Goal: Task Accomplishment & Management: Manage account settings

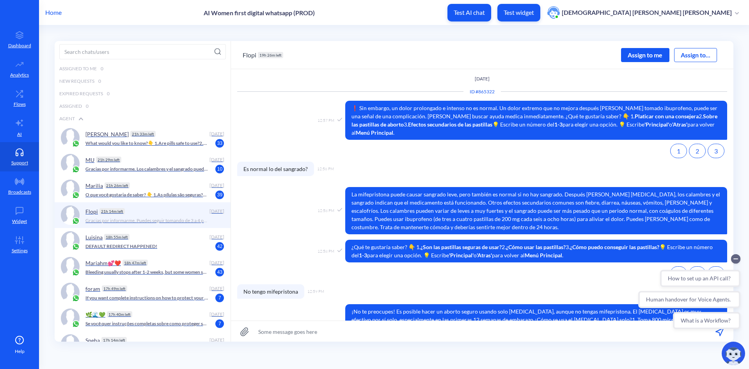
scroll to position [593, 0]
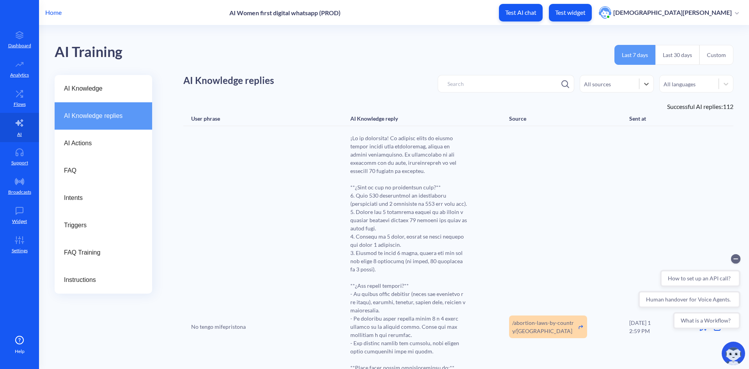
click at [50, 12] on p "Home" at bounding box center [53, 12] width 16 height 9
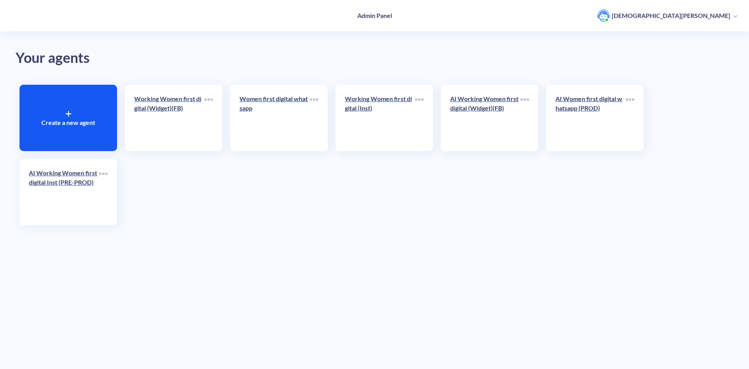
click at [162, 106] on p "Working Women first digital (Widget)(FB)" at bounding box center [169, 103] width 70 height 19
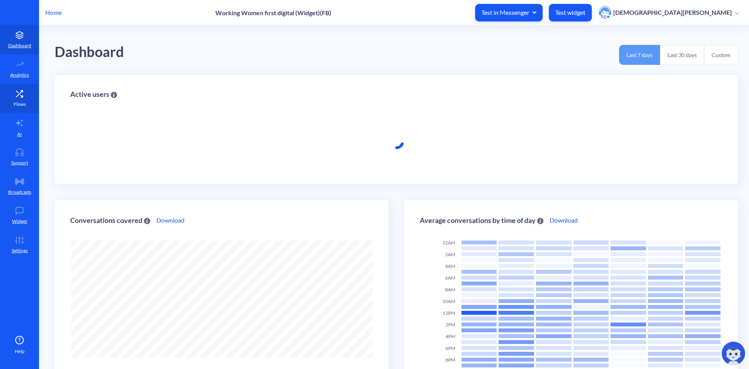
click at [18, 96] on icon at bounding box center [20, 94] width 16 height 8
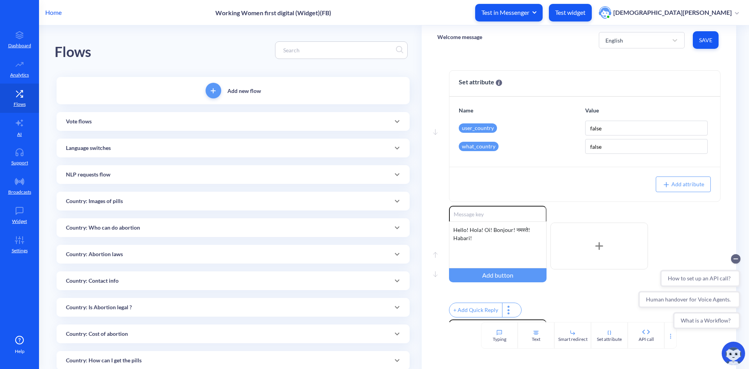
click at [323, 56] on div at bounding box center [341, 50] width 133 height 18
click at [321, 54] on input at bounding box center [337, 50] width 117 height 9
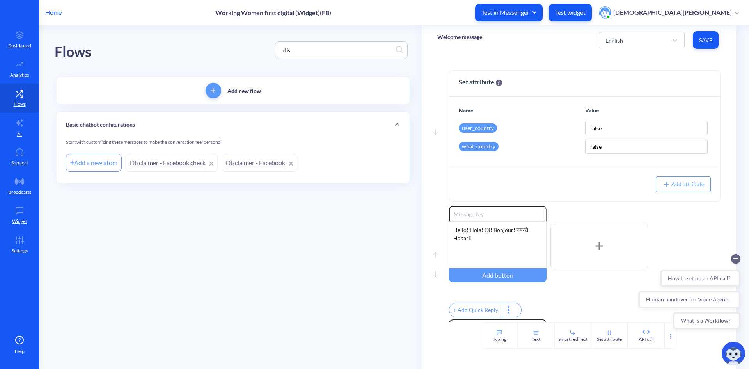
click at [189, 161] on link "Disclaimer - Facebook check" at bounding box center [172, 163] width 92 height 18
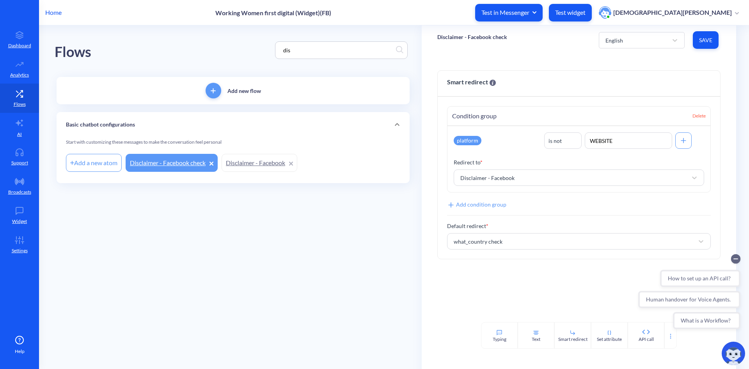
click at [248, 159] on link "Disclaimer - Facebook" at bounding box center [260, 163] width 76 height 18
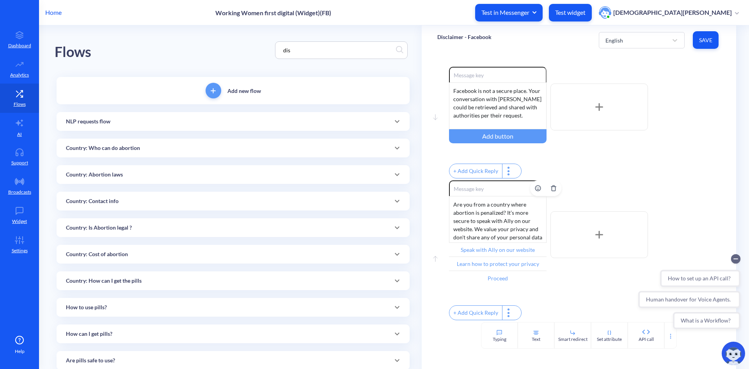
scroll to position [7, 0]
click at [350, 50] on input "dis" at bounding box center [337, 50] width 117 height 9
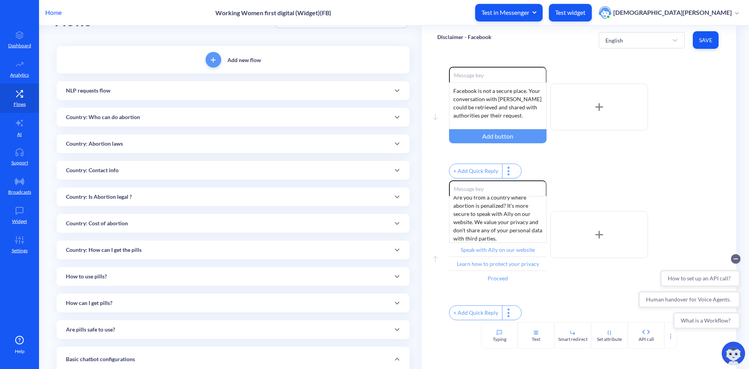
scroll to position [127, 0]
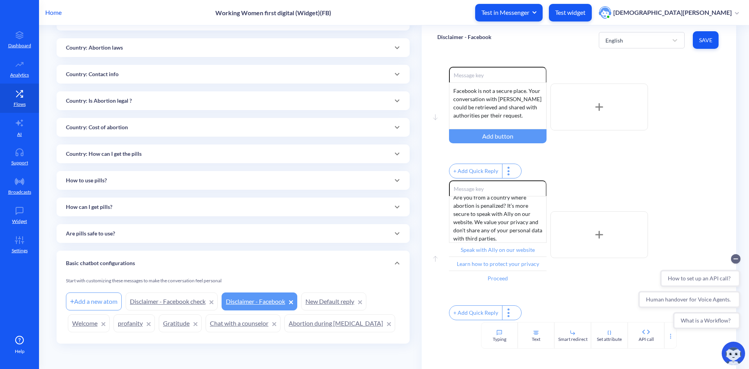
click at [345, 302] on link "New Default reply" at bounding box center [333, 301] width 65 height 18
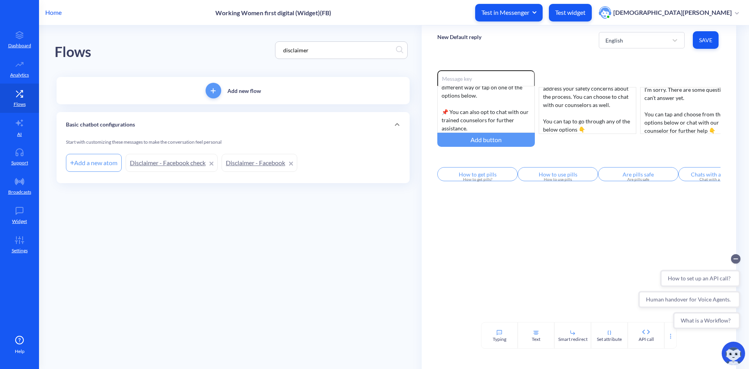
scroll to position [7, 0]
click at [315, 48] on input "disclaimer" at bounding box center [337, 50] width 117 height 9
type input "dis"
click at [219, 241] on main "Flows dis Add new flow Basic chatbot configurations Start with customizing thes…" at bounding box center [394, 196] width 710 height 343
click at [363, 50] on input "dis" at bounding box center [337, 50] width 117 height 9
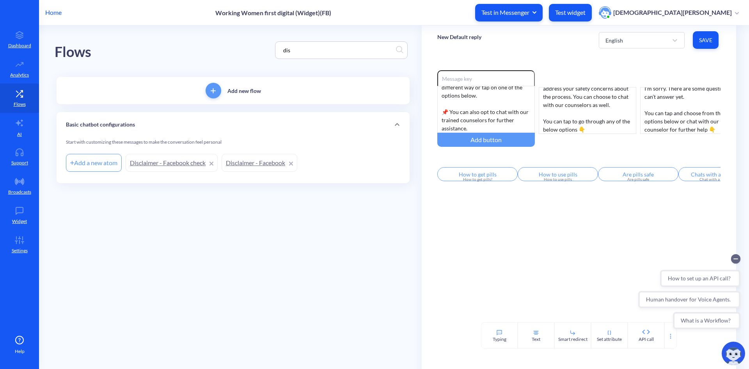
click at [50, 9] on p "Home" at bounding box center [53, 12] width 16 height 9
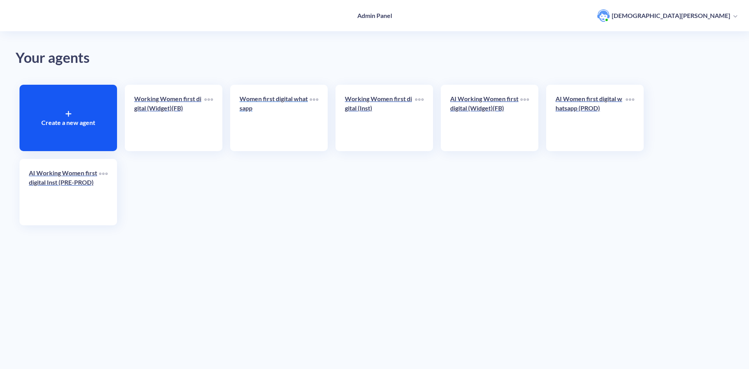
click at [258, 97] on p "Women first digital whatsapp" at bounding box center [275, 103] width 70 height 19
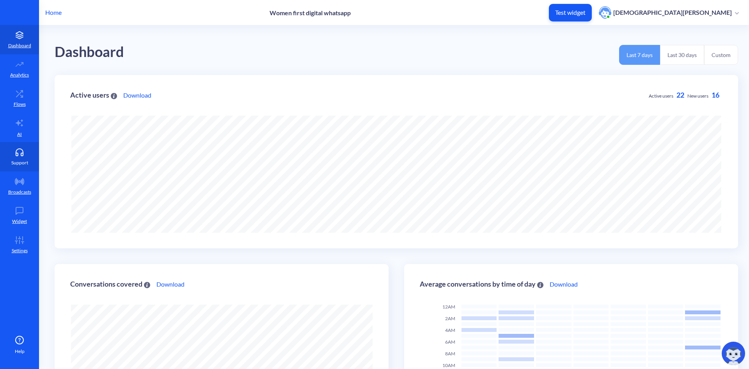
scroll to position [369, 749]
click at [18, 100] on link "Flows" at bounding box center [19, 98] width 39 height 29
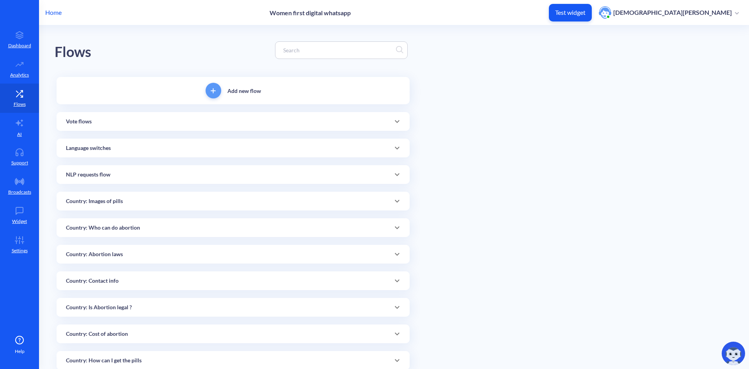
click at [318, 55] on div at bounding box center [341, 50] width 133 height 18
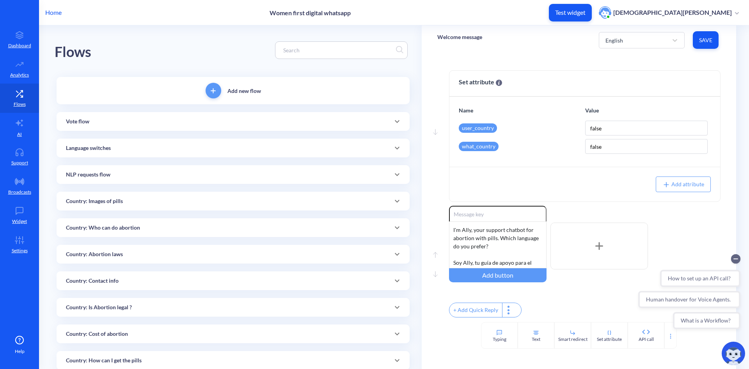
click at [318, 52] on input at bounding box center [337, 50] width 117 height 9
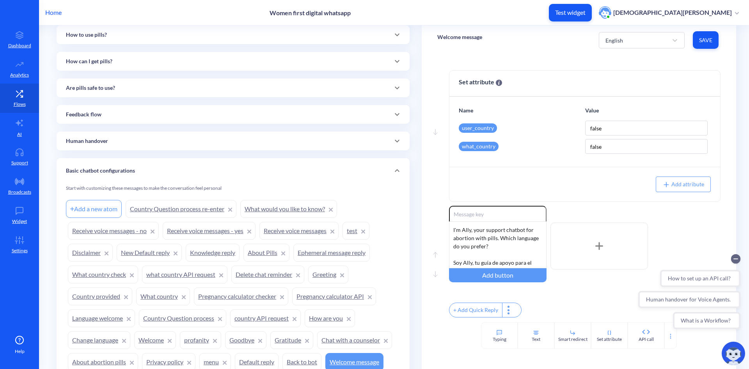
scroll to position [391, 0]
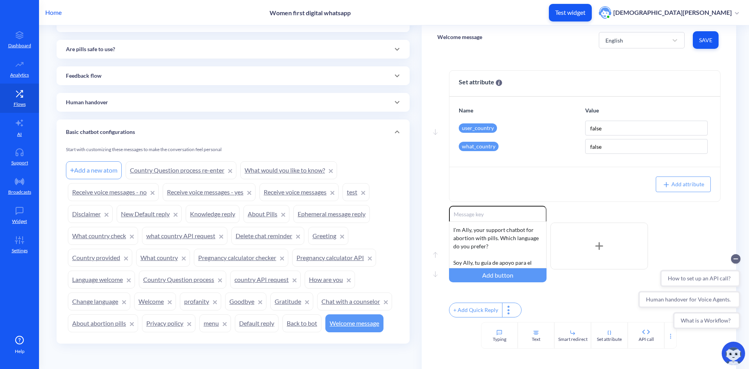
click at [87, 214] on link "Disclaimer" at bounding box center [90, 214] width 45 height 18
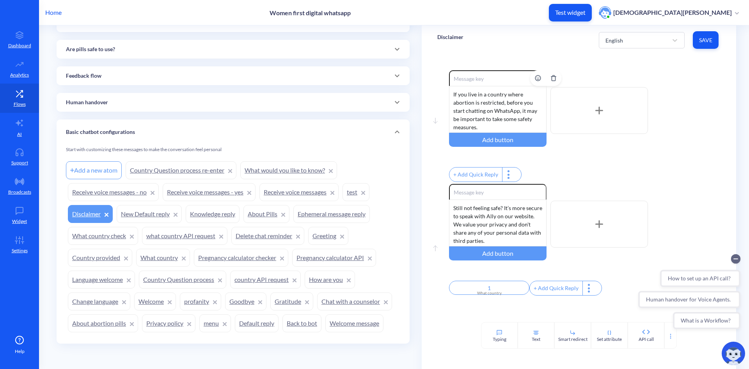
click at [513, 127] on div "If you live in a country where abortion is restricted, before you start chattin…" at bounding box center [498, 109] width 98 height 47
drag, startPoint x: 460, startPoint y: 219, endPoint x: 464, endPoint y: 222, distance: 5.0
click at [464, 222] on div "Still not feeling safe? It’s more secure to speak with Ally on our website. We …" at bounding box center [498, 222] width 98 height 47
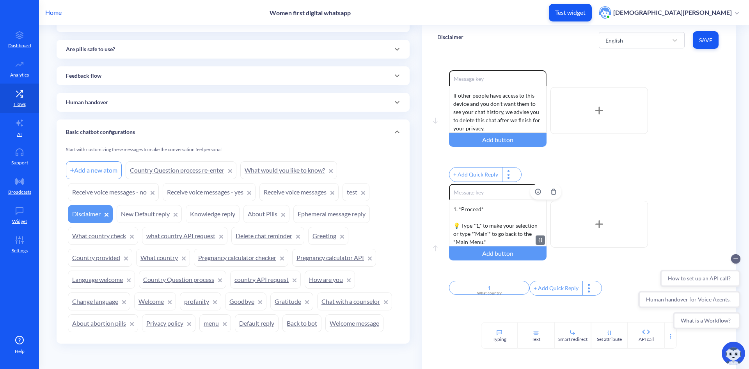
drag, startPoint x: 496, startPoint y: 213, endPoint x: 488, endPoint y: 213, distance: 7.8
click at [488, 213] on div "Still not feeling safe? It’s more secure to speak with Ally on our website. We …" at bounding box center [498, 222] width 98 height 47
click at [514, 229] on div "Still not feeling safe? It’s more secure to speak with Ally on our website. We …" at bounding box center [498, 222] width 98 height 47
click at [491, 229] on div "Still not feeling safe? It’s more secure to speak with Ally on our website. We …" at bounding box center [498, 222] width 98 height 47
click at [536, 229] on div "Still not feeling safe? It’s more secure to speak with Ally on our website. We …" at bounding box center [498, 222] width 98 height 47
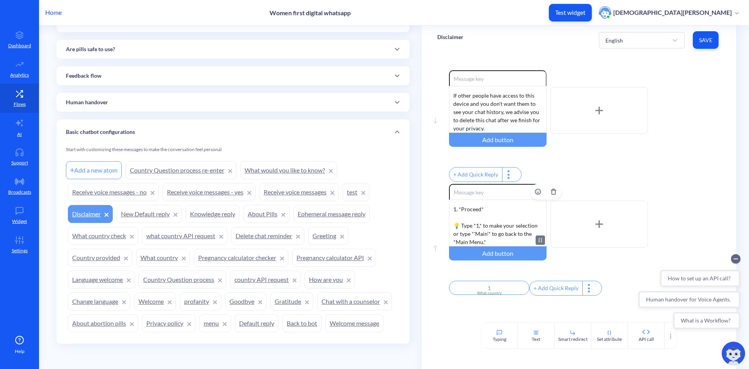
click at [502, 214] on div "Still not feeling safe? It’s more secure to speak with Ally on our website. We …" at bounding box center [498, 222] width 98 height 47
drag, startPoint x: 494, startPoint y: 212, endPoint x: 434, endPoint y: 214, distance: 60.5
click at [434, 214] on div "Move down Enable reactions If you live in a country where abortion is restricte…" at bounding box center [579, 188] width 315 height 267
click at [513, 230] on div "Still not feeling safe? It’s more secure to speak with Ally on our website. We …" at bounding box center [498, 222] width 98 height 47
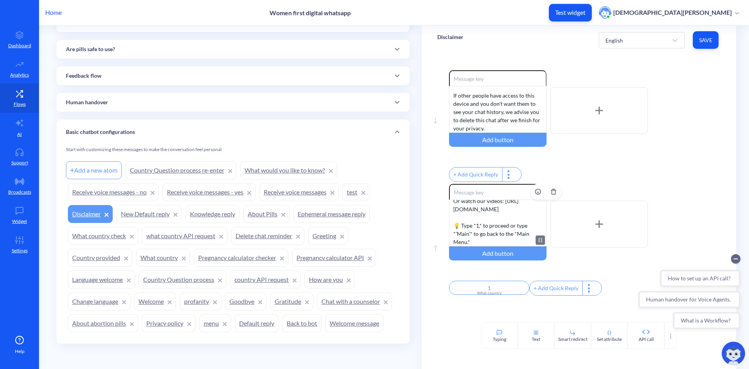
click at [488, 242] on div "Still not feeling safe? It’s more secure to speak with Ally on our website. We …" at bounding box center [498, 222] width 98 height 47
click at [517, 241] on div "Still not feeling safe? It’s more secure to speak with Ally on our website. We …" at bounding box center [498, 222] width 98 height 47
click at [705, 37] on span "Save" at bounding box center [705, 40] width 13 height 8
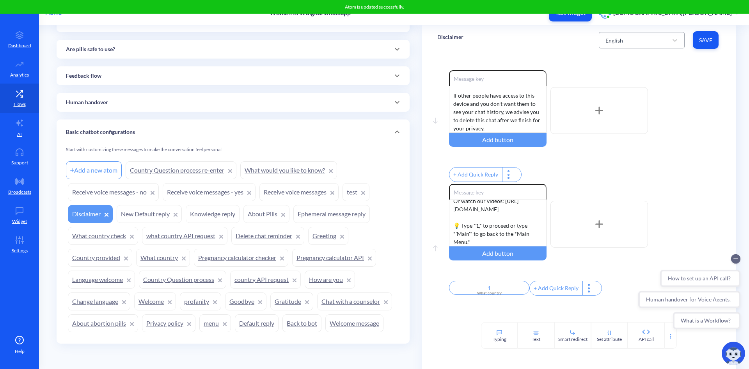
click at [658, 43] on div "English" at bounding box center [635, 40] width 66 height 14
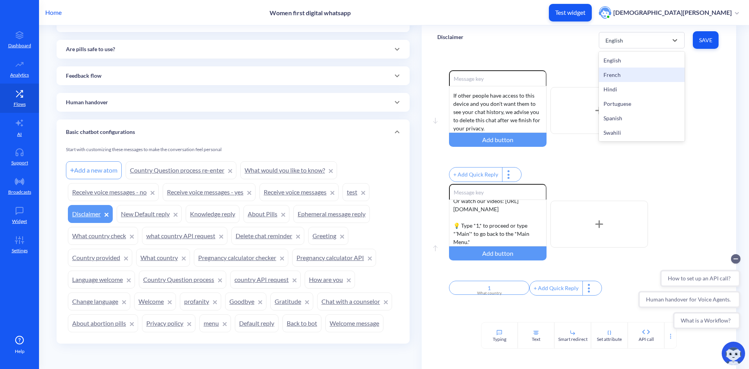
click at [653, 73] on div "French" at bounding box center [642, 75] width 86 height 14
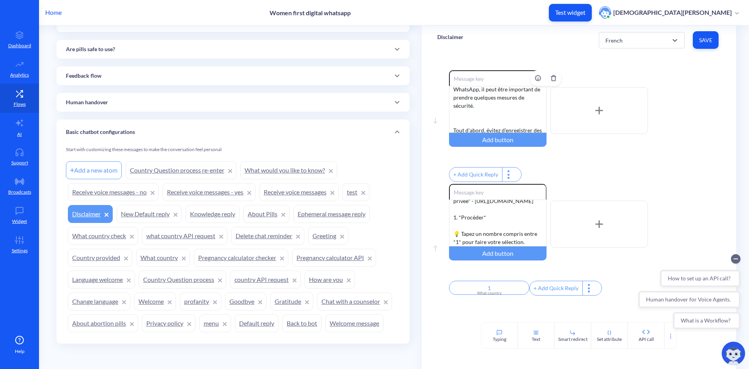
scroll to position [30, 0]
click at [492, 113] on div "Si vous vivez dans un pays où l'avortement est restreint, avant de commencer à …" at bounding box center [498, 109] width 98 height 47
click at [507, 108] on div "Si vous vivez dans un pays où l'avortement est restreint, avant de commencer à …" at bounding box center [498, 109] width 98 height 47
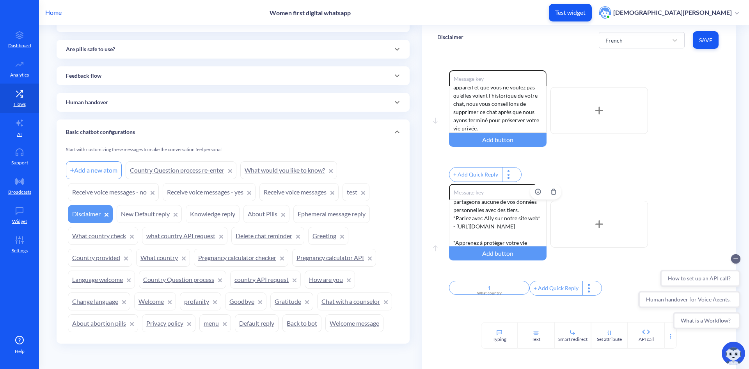
scroll to position [0, 0]
click at [509, 226] on div "Vous ne vous sentez toujours pas en sécurité ? Il est plus sûr de parler à Ally…" at bounding box center [498, 222] width 98 height 47
drag, startPoint x: 452, startPoint y: 221, endPoint x: 463, endPoint y: 229, distance: 13.9
click at [463, 229] on div "Vous ne vous sentez toujours pas en sécurité ? Il est plus sûr de parler à Ally…" at bounding box center [498, 222] width 98 height 47
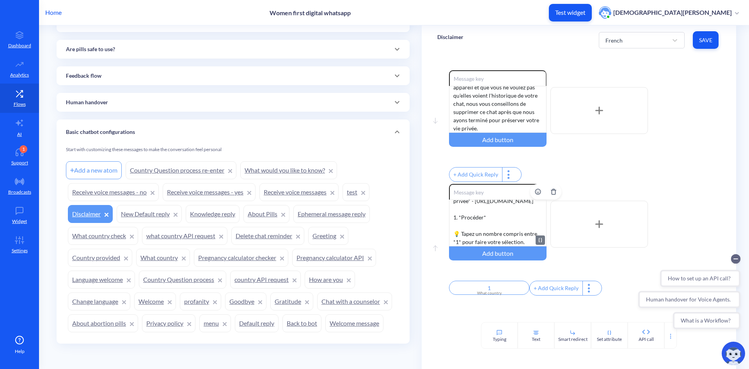
scroll to position [138, 0]
click at [523, 208] on div "Vous ne vous sentez toujours pas en sécurité ? Il est plus sûr de parler à Ally…" at bounding box center [498, 222] width 98 height 47
click at [455, 224] on div "Vous ne vous sentez toujours pas en sécurité ? Il est plus sûr de parler à Ally…" at bounding box center [498, 222] width 98 height 47
drag, startPoint x: 451, startPoint y: 213, endPoint x: 511, endPoint y: 228, distance: 61.6
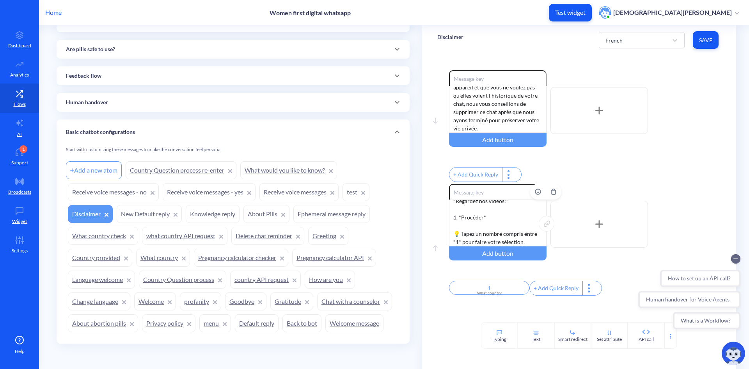
click at [511, 228] on div "Vous ne vous sentez toujours pas en sécurité ? Il est plus sûr de parler à Ally…" at bounding box center [498, 222] width 98 height 47
click at [526, 222] on div "Vous ne vous sentez toujours pas en sécurité ? Il est plus sûr de parler à Ally…" at bounding box center [498, 222] width 98 height 47
click at [458, 221] on div "Vous ne vous sentez toujours pas en sécurité ? Il est plus sûr de parler à Ally…" at bounding box center [498, 222] width 98 height 47
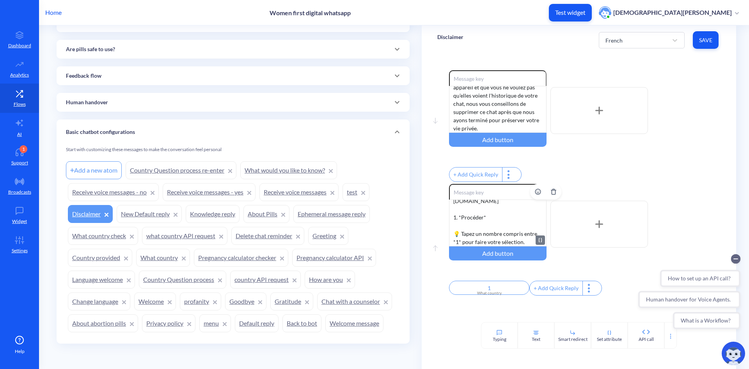
click at [478, 241] on div "Vous ne vous sentez toujours pas en sécurité ? Il est plus sûr de parler à Ally…" at bounding box center [498, 222] width 98 height 47
click at [468, 223] on div "Vous ne vous sentez toujours pas en sécurité ? Il est plus sûr de parler à Ally…" at bounding box center [498, 222] width 98 height 47
click at [500, 240] on div "Vous ne vous sentez toujours pas en sécurité ? Il est plus sûr de parler à Ally…" at bounding box center [498, 222] width 98 height 47
drag, startPoint x: 473, startPoint y: 245, endPoint x: 496, endPoint y: 237, distance: 24.6
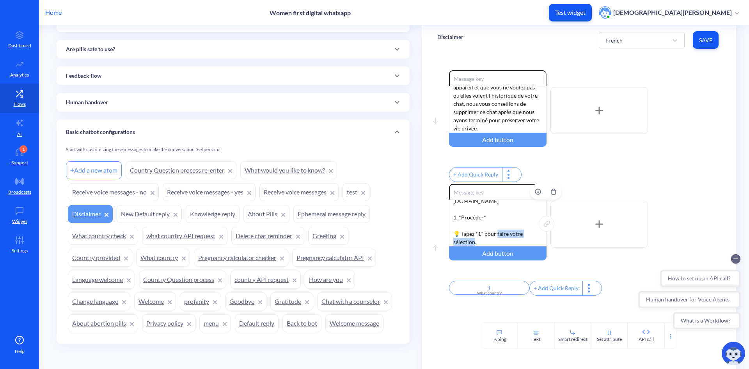
click at [496, 237] on div "Vous ne vous sentez toujours pas en sécurité ? Il est plus sûr de parler à Ally…" at bounding box center [498, 222] width 98 height 47
click at [497, 245] on div "Vous ne vous sentez toujours pas en sécurité ? Il est plus sûr de parler à Ally…" at bounding box center [498, 222] width 98 height 47
click at [523, 242] on div "Vous ne vous sentez toujours pas en sécurité ? Il est plus sûr de parler à Ally…" at bounding box center [498, 222] width 98 height 47
click at [522, 244] on div "Vous ne vous sentez toujours pas en sécurité ? Il est plus sûr de parler à Ally…" at bounding box center [498, 222] width 98 height 47
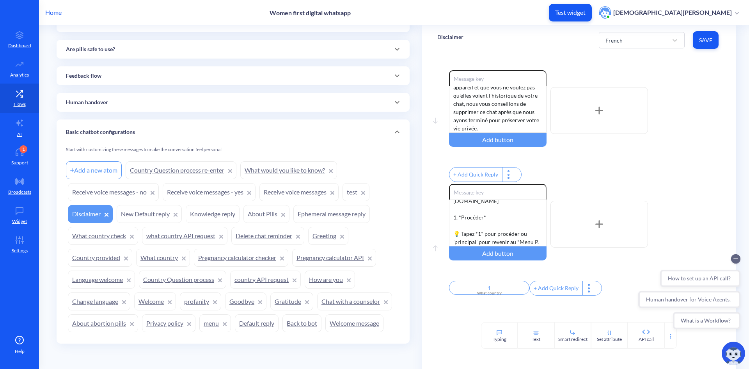
scroll to position [195, 0]
drag, startPoint x: 503, startPoint y: 214, endPoint x: 442, endPoint y: 213, distance: 60.5
click at [442, 213] on div "Move up Enable reactions Vous ne vous sentez toujours pas en sécurité ? Il est …" at bounding box center [578, 241] width 283 height 114
click at [515, 244] on div "Vous ne vous sentez toujours pas en sécurité ? Il est plus sûr de parler à Ally…" at bounding box center [498, 222] width 98 height 47
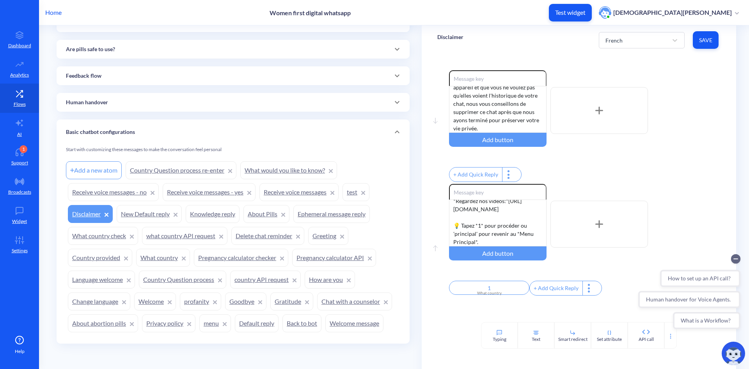
click at [706, 38] on span "Save" at bounding box center [705, 40] width 13 height 8
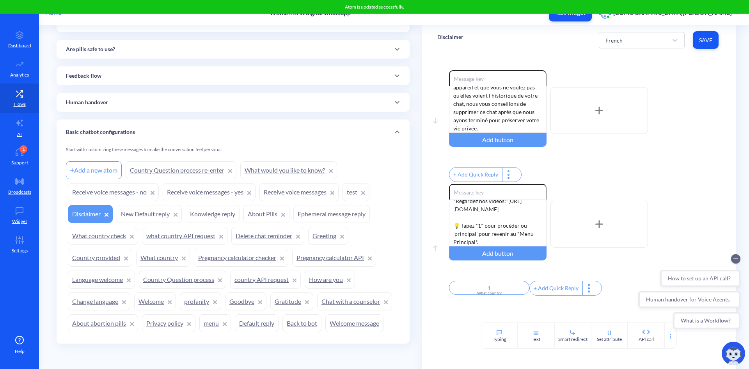
click at [592, 20] on button "Test widget" at bounding box center [570, 13] width 43 height 18
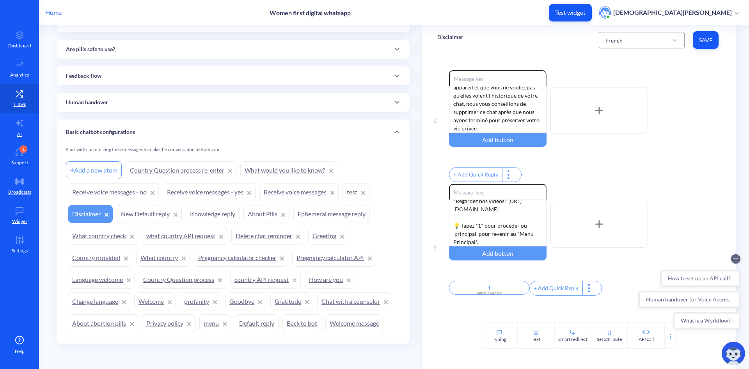
click at [660, 44] on div "French" at bounding box center [635, 40] width 66 height 14
click at [656, 105] on div "Portuguese" at bounding box center [642, 103] width 86 height 14
drag, startPoint x: 452, startPoint y: 222, endPoint x: 465, endPoint y: 230, distance: 15.5
click at [465, 230] on div "Ainda não se sente segura? Fale com Ally em nosso site. Valorizamos sua privaci…" at bounding box center [498, 222] width 98 height 47
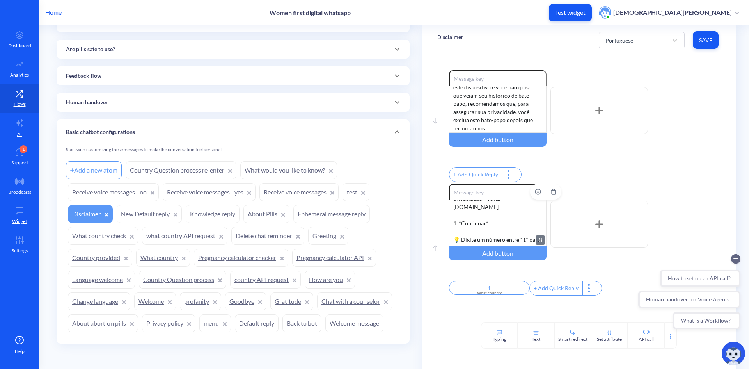
scroll to position [78, 0]
click at [498, 236] on div "Ainda não se sente segura? Fale com Ally em nosso site. Valorizamos sua privaci…" at bounding box center [498, 222] width 98 height 47
drag, startPoint x: 495, startPoint y: 222, endPoint x: 446, endPoint y: 219, distance: 49.6
click at [446, 219] on div "Move up Enable reactions Ainda não se sente segura? Fale com Ally em nosso site…" at bounding box center [578, 241] width 283 height 114
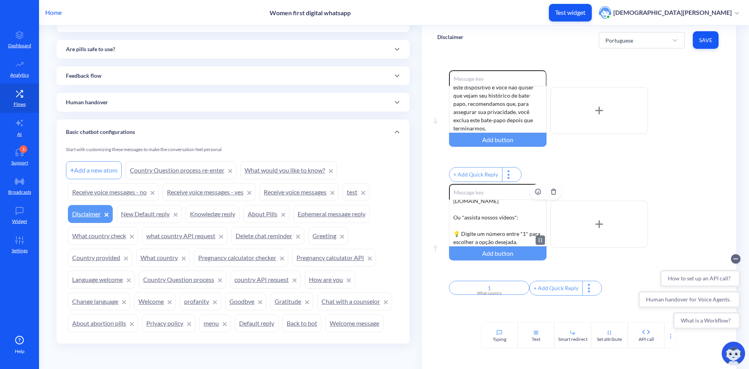
click at [525, 225] on div "Ainda não se sente segura? Fale com Ally em nosso site. Valorizamos sua privaci…" at bounding box center [498, 222] width 98 height 47
click at [494, 242] on div "Ainda não se sente segura? Fale com Ally em nosso site. Valorizamos sua privaci…" at bounding box center [498, 222] width 98 height 47
click at [505, 239] on div "Ainda não se sente segura? Fale com Ally em nosso site. Valorizamos sua privaci…" at bounding box center [498, 222] width 98 height 47
click at [482, 238] on div "Ainda não se sente segura? Fale com Ally em nosso site. Valorizamos sua privaci…" at bounding box center [498, 222] width 98 height 47
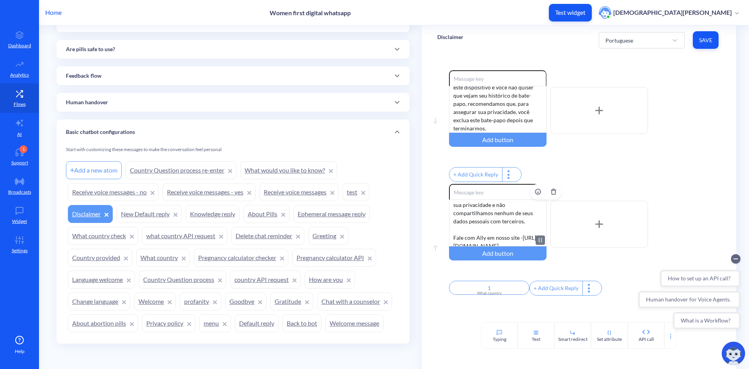
scroll to position [0, 0]
click at [704, 41] on span "Save" at bounding box center [705, 40] width 13 height 8
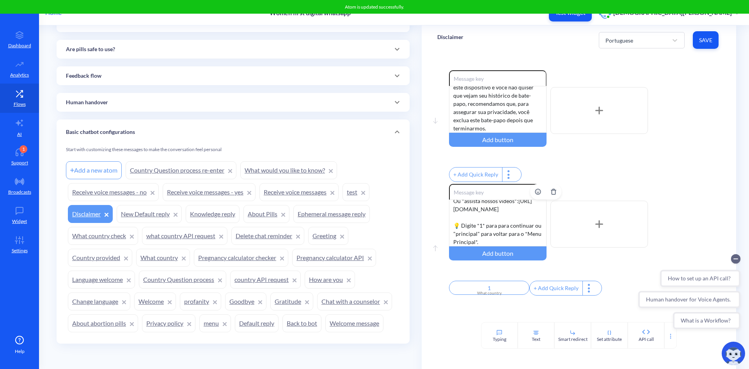
scroll to position [171, 0]
click at [680, 42] on div at bounding box center [675, 40] width 14 height 14
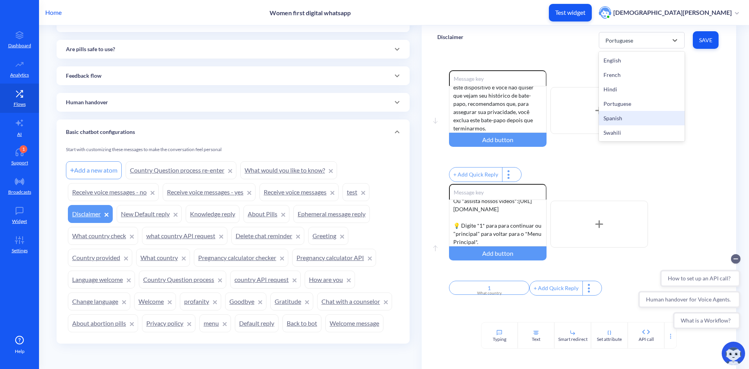
click at [628, 119] on div "Spanish" at bounding box center [642, 118] width 86 height 14
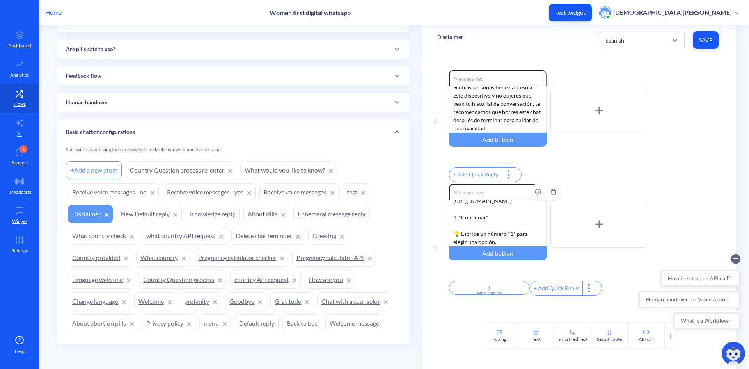
scroll to position [78, 0]
click at [452, 233] on div "¿Todavía no te sientes segura? Es más seguro hablar con Ally en nuestro sitio w…" at bounding box center [498, 222] width 98 height 47
click at [469, 222] on div "¿Todavía no te sientes segura? Es más seguro hablar con Ally en nuestro sitio w…" at bounding box center [498, 222] width 98 height 47
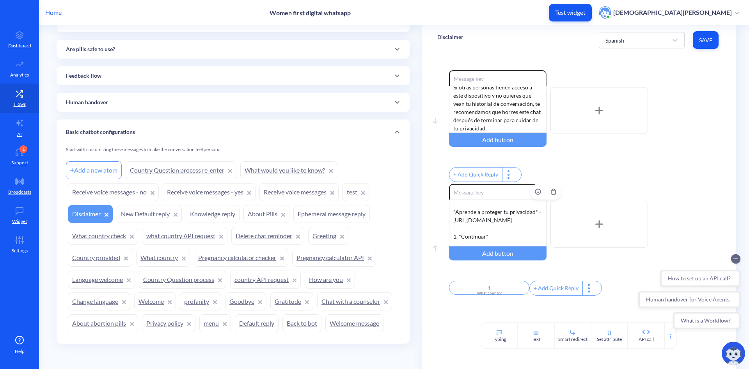
click at [451, 242] on div "¿Todavía no te sientes segura? Es más seguro hablar con Ally en nuestro sitio w…" at bounding box center [498, 222] width 98 height 47
click at [513, 225] on div "¿Todavía no te sientes segura? Es más seguro hablar con Ally en nuestro sitio w…" at bounding box center [498, 222] width 98 height 47
click at [472, 217] on div "¿Todavía no te sientes segura? Es más seguro hablar con Ally en nuestro sitio w…" at bounding box center [498, 222] width 98 height 47
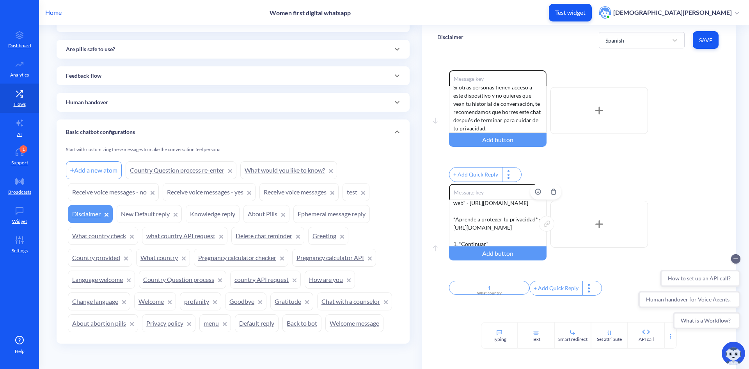
drag, startPoint x: 450, startPoint y: 215, endPoint x: 465, endPoint y: 225, distance: 17.9
click at [465, 225] on div "¿Todavía no te sientes segura? Es más seguro hablar con Ally en nuestro sitio w…" at bounding box center [498, 222] width 98 height 47
drag, startPoint x: 492, startPoint y: 223, endPoint x: 450, endPoint y: 225, distance: 41.8
click at [444, 221] on div "Move up Enable reactions ¿Todavía no te sientes segura? Es más seguro hablar co…" at bounding box center [578, 241] width 283 height 114
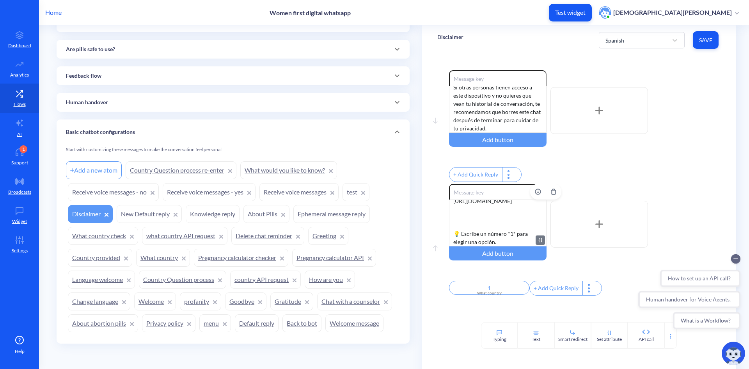
click at [485, 226] on div "¿Todavía no te sientes segura? Es más seguro hablar con Ally en nuestro sitio w…" at bounding box center [498, 222] width 98 height 47
click at [510, 236] on div "¿Todavía no te sientes segura? Es más seguro hablar con Ally en nuestro sitio w…" at bounding box center [498, 222] width 98 height 47
click at [483, 238] on div "¿Todavía no te sientes segura? Es más seguro hablar con Ally en nuestro sitio w…" at bounding box center [498, 222] width 98 height 47
click at [485, 238] on div "¿Todavía no te sientes segura? Es más seguro hablar con Ally en nuestro sitio w…" at bounding box center [498, 222] width 98 height 47
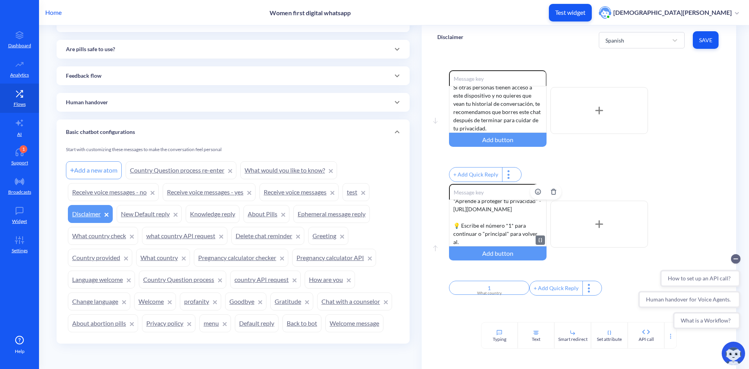
scroll to position [130, 0]
click at [468, 244] on div "¿Todavía no te sientes segura? Es más seguro hablar con Ally en nuestro sitio w…" at bounding box center [498, 222] width 98 height 47
click at [706, 39] on span "Save" at bounding box center [705, 40] width 13 height 8
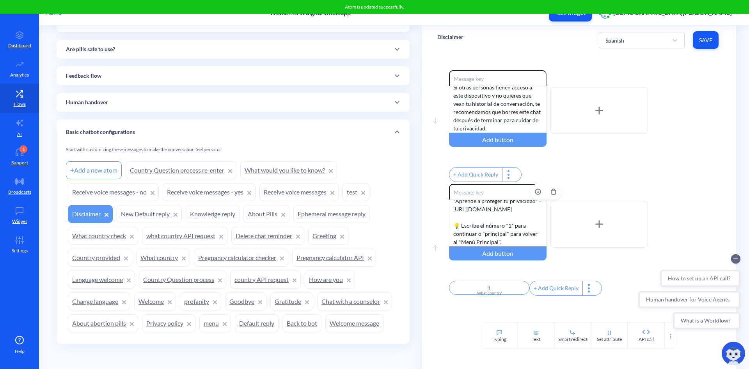
click at [523, 213] on div "¿Todavía no te sientes segura? Es más seguro hablar con Ally en nuestro sitio w…" at bounding box center [498, 222] width 98 height 47
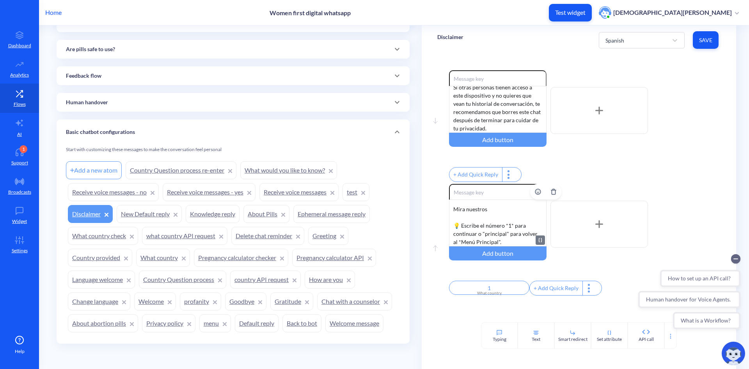
click at [451, 230] on div "¿Todavía no te sientes segura? Es más seguro hablar con Ally en nuestro sitio w…" at bounding box center [498, 222] width 98 height 47
click at [500, 225] on div "¿Todavía no te sientes segura? Es más seguro hablar con Ally en nuestro sitio w…" at bounding box center [498, 222] width 98 height 47
click at [501, 230] on div "¿Todavía no te sientes segura? Es más seguro hablar con Ally en nuestro sitio w…" at bounding box center [498, 222] width 98 height 47
click at [459, 231] on div "¿Todavía no te sientes segura? Es más seguro hablar con Ally en nuestro sitio w…" at bounding box center [498, 222] width 98 height 47
click at [508, 232] on div "¿Todavía no te sientes segura? Es más seguro hablar con Ally en nuestro sitio w…" at bounding box center [498, 222] width 98 height 47
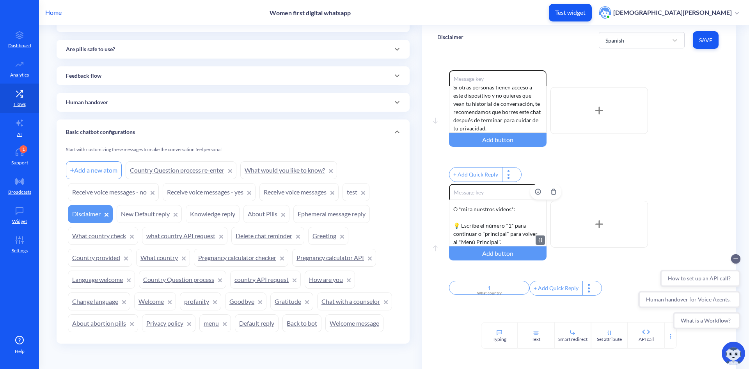
click at [529, 232] on div "¿Todavía no te sientes segura? Es más seguro hablar con Ally en nuestro sitio w…" at bounding box center [498, 222] width 98 height 47
click at [704, 41] on span "Save" at bounding box center [705, 40] width 13 height 8
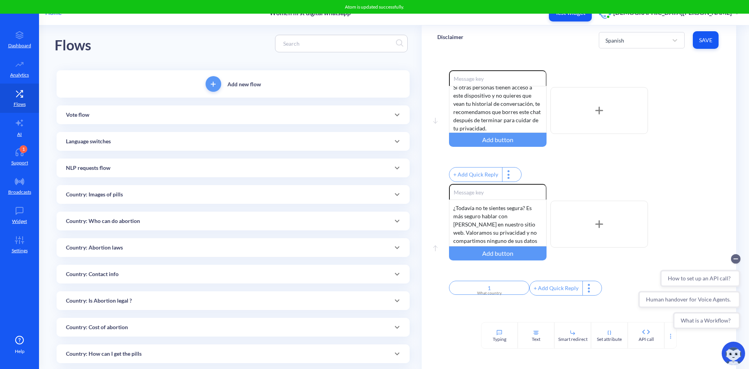
scroll to position [0, 0]
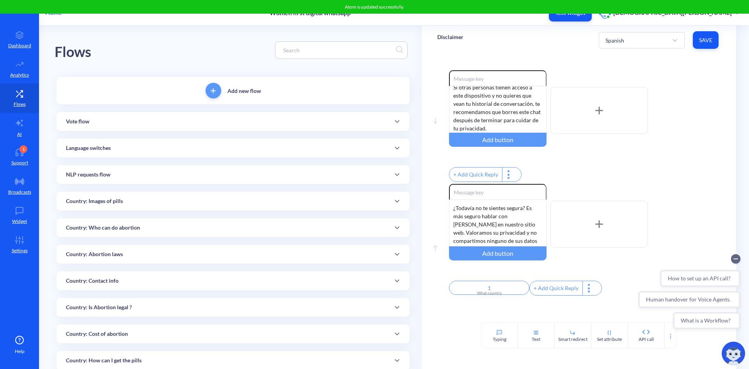
click at [59, 14] on p "Home" at bounding box center [53, 12] width 16 height 9
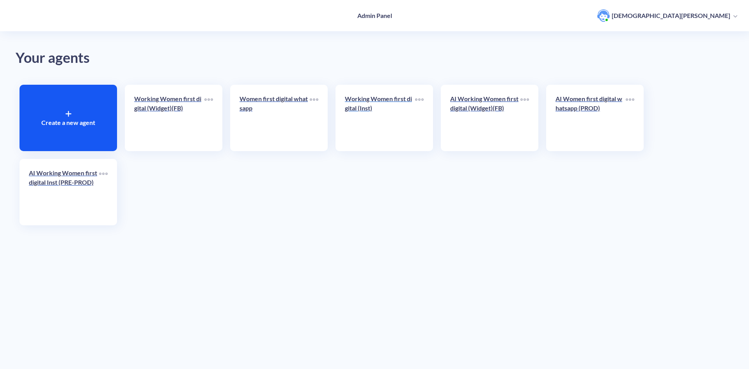
click at [366, 105] on p "Working Women first digital (Inst)" at bounding box center [380, 103] width 70 height 19
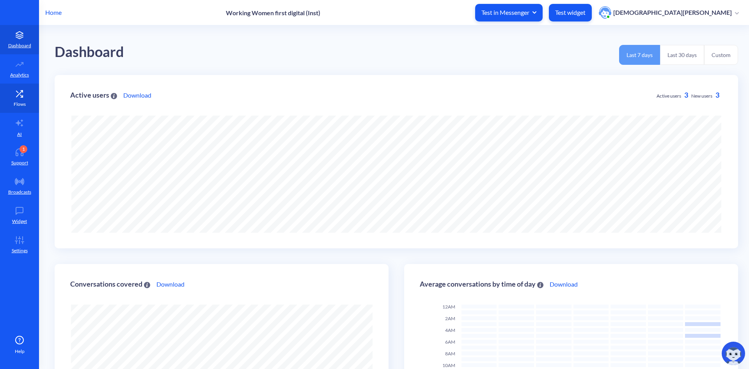
click at [22, 97] on icon at bounding box center [21, 96] width 2 height 2
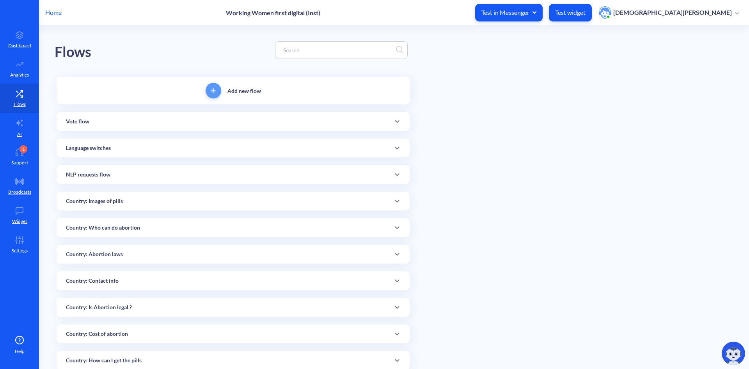
click at [306, 48] on input at bounding box center [337, 50] width 117 height 9
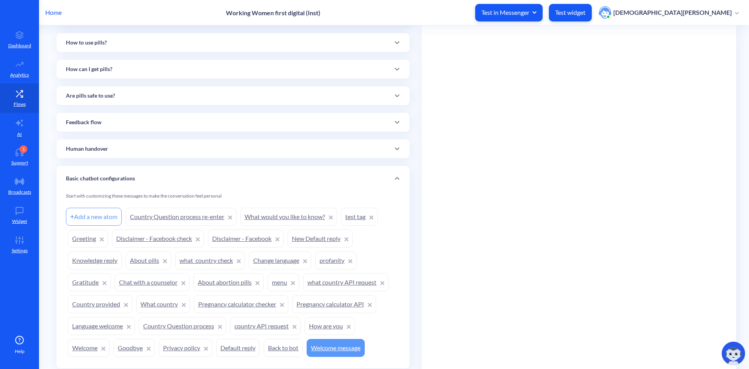
scroll to position [369, 0]
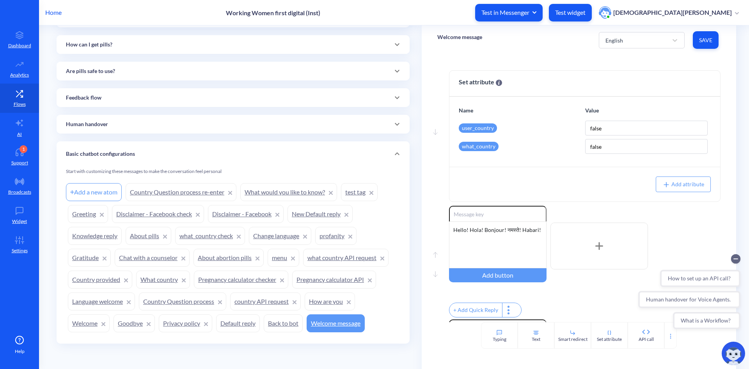
click at [219, 214] on link "Disclaimer - Facebook" at bounding box center [246, 214] width 76 height 18
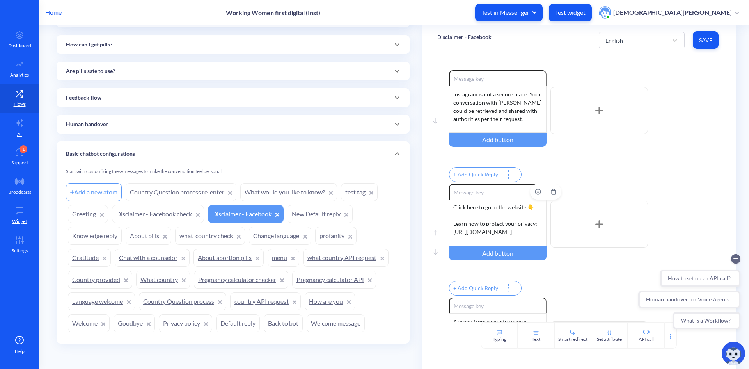
scroll to position [40, 0]
click at [58, 11] on p "Home" at bounding box center [53, 12] width 16 height 9
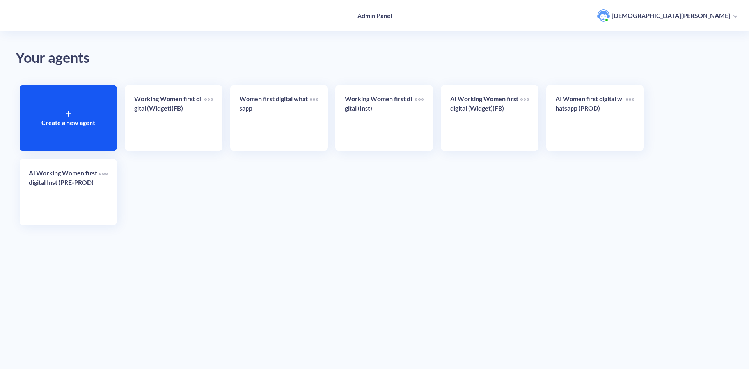
click at [577, 109] on p "AI Women first digital whatsapp (PROD)" at bounding box center [591, 103] width 70 height 19
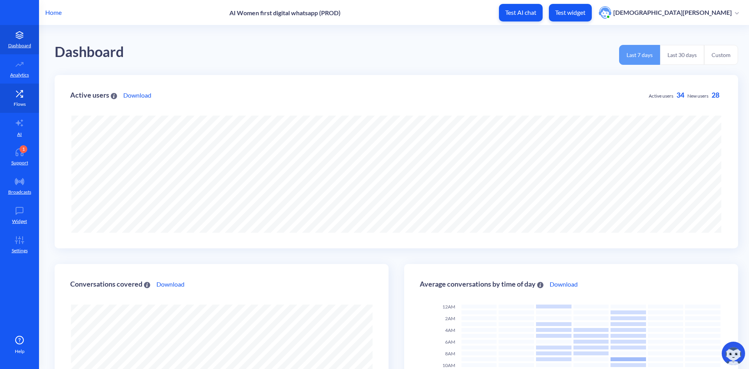
click at [22, 101] on p "Flows" at bounding box center [20, 104] width 12 height 7
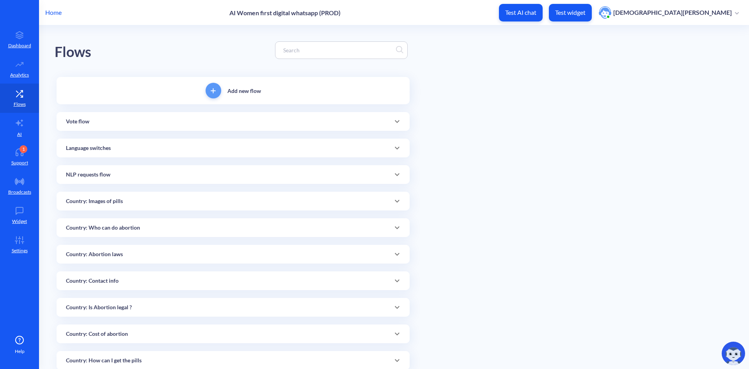
click at [364, 41] on div at bounding box center [341, 50] width 133 height 18
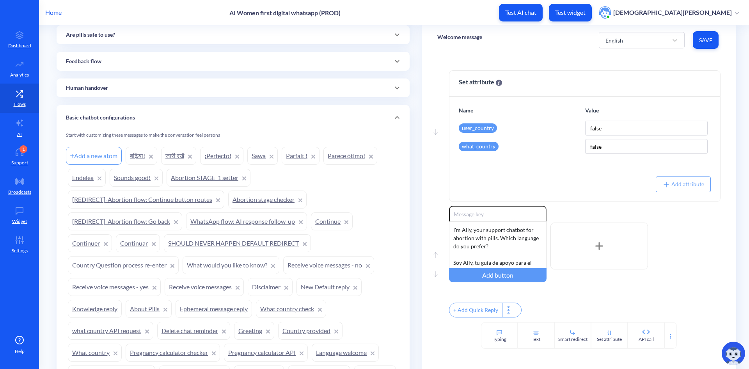
scroll to position [686, 0]
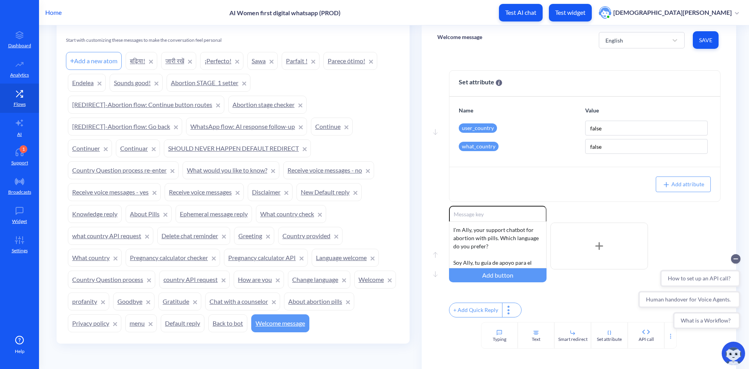
click at [121, 326] on link "Privacy policy" at bounding box center [94, 323] width 53 height 18
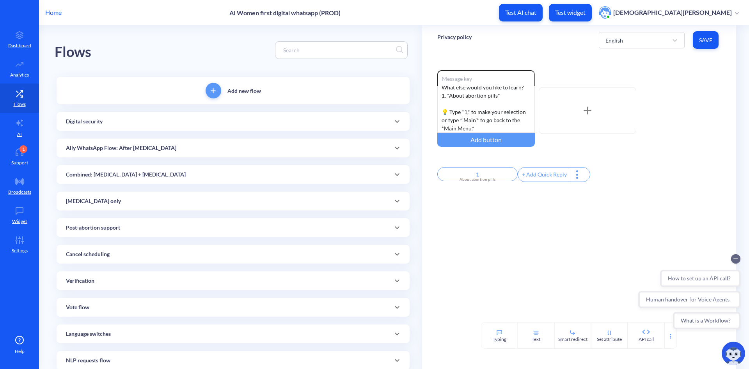
click at [311, 49] on input at bounding box center [337, 50] width 117 height 9
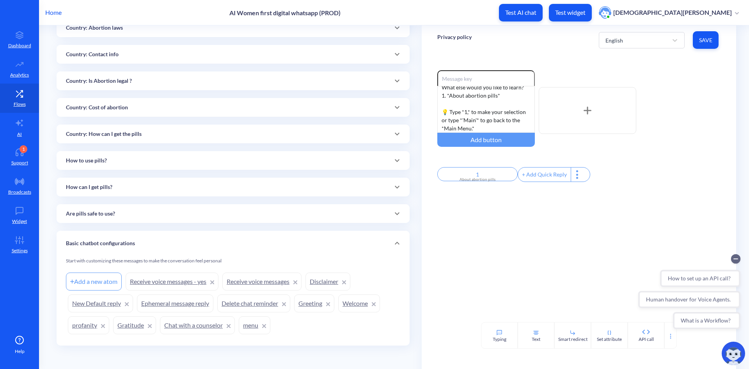
scroll to position [281, 0]
type input "disclaimer"
click at [320, 280] on link "Disclaimer" at bounding box center [328, 279] width 45 height 18
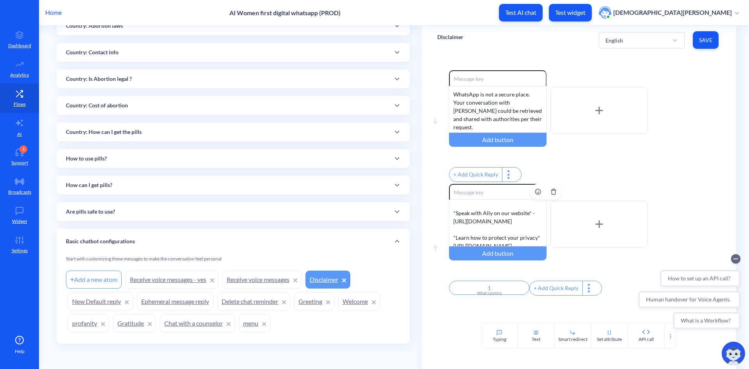
scroll to position [39, 0]
click at [499, 238] on div "Are you from a country where abortion is penalized? It’s more secure to speak w…" at bounding box center [498, 222] width 98 height 47
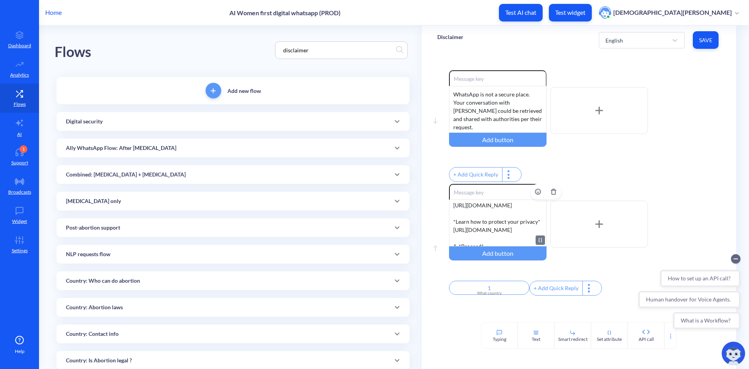
scroll to position [69, 0]
drag, startPoint x: 452, startPoint y: 212, endPoint x: 463, endPoint y: 215, distance: 11.6
click at [463, 215] on div "Are you from a country where abortion is penalized? It’s more secure to speak w…" at bounding box center [498, 222] width 98 height 47
click at [504, 233] on div "Are you from a country where abortion is penalized? It’s more secure to speak w…" at bounding box center [498, 222] width 98 height 47
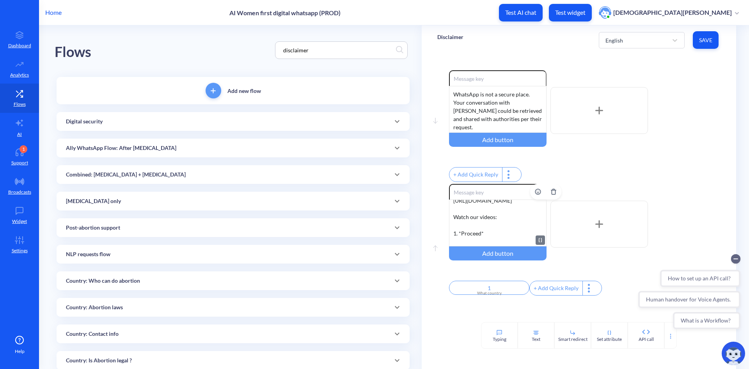
click at [531, 246] on div "Are you from a country where abortion is penalized? It’s more secure to speak w…" at bounding box center [498, 222] width 98 height 47
click at [491, 232] on div "Are you from a country where abortion is penalized? It’s more secure to speak w…" at bounding box center [498, 222] width 98 height 47
drag, startPoint x: 496, startPoint y: 219, endPoint x: 448, endPoint y: 219, distance: 47.2
click at [449, 219] on div "Are you from a country where abortion is penalized? It’s more secure to speak w…" at bounding box center [498, 222] width 98 height 47
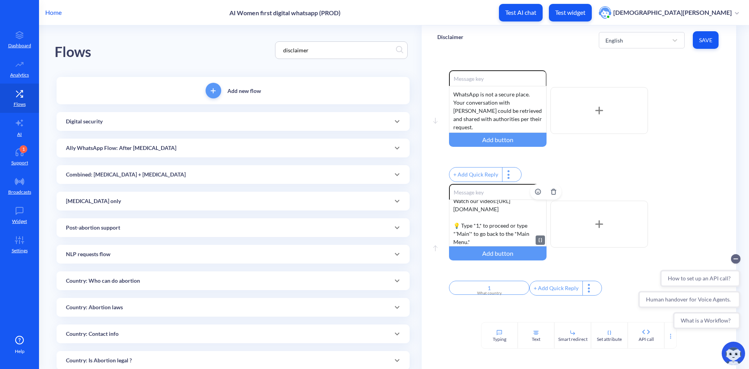
scroll to position [163, 0]
click at [499, 244] on div "Are you from a country where abortion is penalized? It’s more secure to speak w…" at bounding box center [498, 222] width 98 height 47
click at [712, 41] on button "Save" at bounding box center [706, 40] width 26 height 18
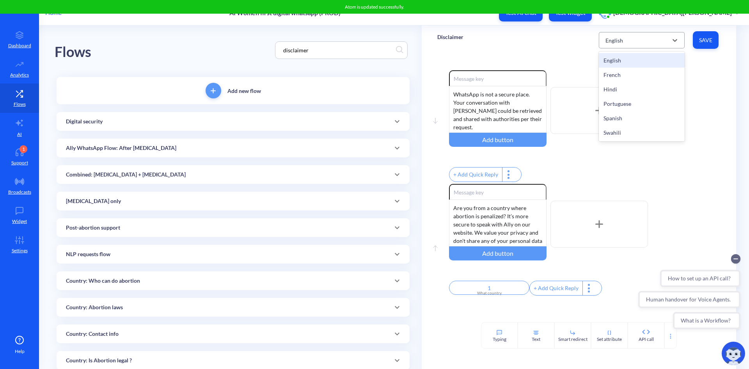
click at [653, 42] on div "English" at bounding box center [635, 40] width 66 height 14
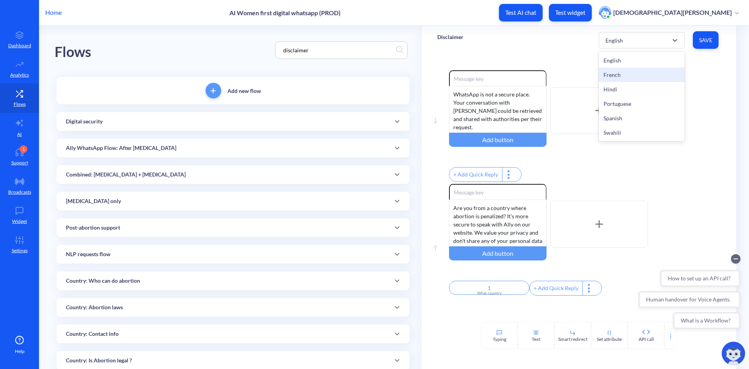
click at [654, 70] on div "French" at bounding box center [642, 75] width 86 height 14
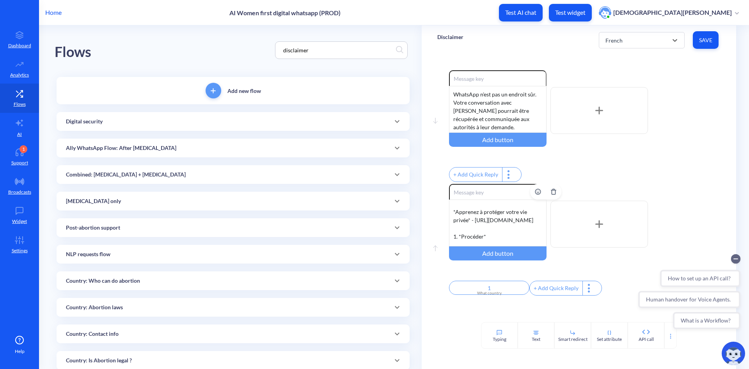
scroll to position [39, 0]
click at [483, 220] on div "Venez-vous d'un pays où l'avortement est pénalisé ? Il est plus sûr de parler à…" at bounding box center [498, 222] width 98 height 47
drag, startPoint x: 463, startPoint y: 235, endPoint x: 451, endPoint y: 228, distance: 13.8
click at [451, 228] on div "Venez-vous d'un pays où l'avortement est pénalisé ? Il est plus sûr de parler à…" at bounding box center [498, 222] width 98 height 47
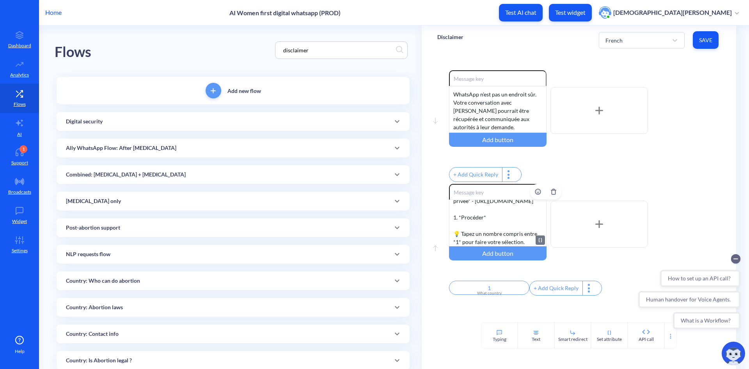
scroll to position [108, 0]
click at [454, 228] on div "Venez-vous d'un pays où l'avortement est pénalisé ? Il est plus sûr de parler à…" at bounding box center [498, 222] width 98 height 47
click at [453, 227] on div "Venez-vous d'un pays où l'avortement est pénalisé ? Il est plus sûr de parler à…" at bounding box center [498, 222] width 98 height 47
click at [516, 243] on div "Venez-vous d'un pays où l'avortement est pénalisé ? Il est plus sûr de parler à…" at bounding box center [498, 222] width 98 height 47
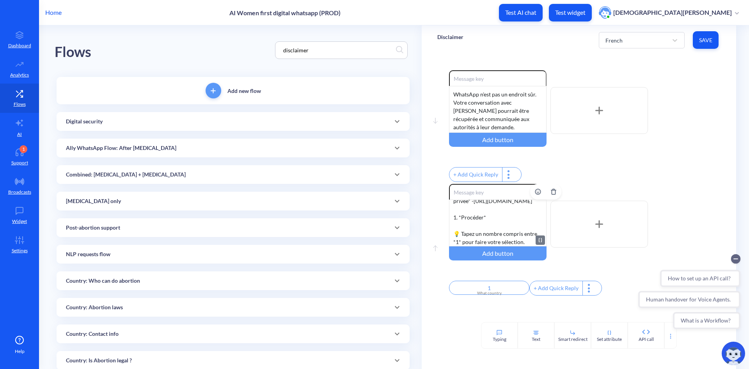
click at [468, 215] on div "Venez-vous d'un pays où l'avortement est pénalisé ? Il est plus sûr de parler à…" at bounding box center [498, 222] width 98 height 47
click at [529, 246] on div "Venez-vous d'un pays où l'avortement est pénalisé ? Il est plus sûr de parler à…" at bounding box center [498, 222] width 98 height 47
click at [718, 39] on div "French Save" at bounding box center [660, 39] width 122 height 21
click at [711, 42] on span "Save" at bounding box center [705, 40] width 13 height 8
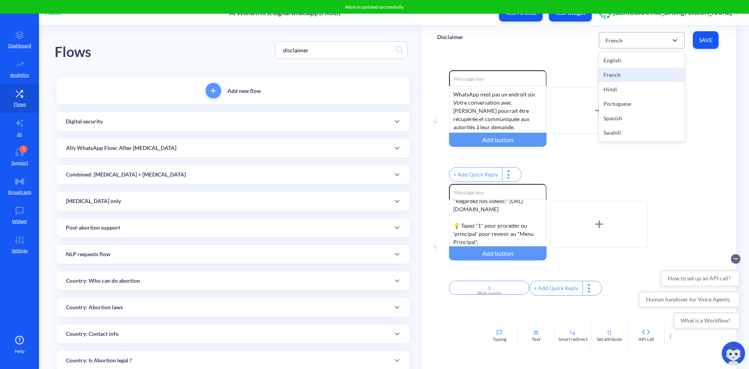
click at [660, 39] on div "French" at bounding box center [635, 40] width 66 height 14
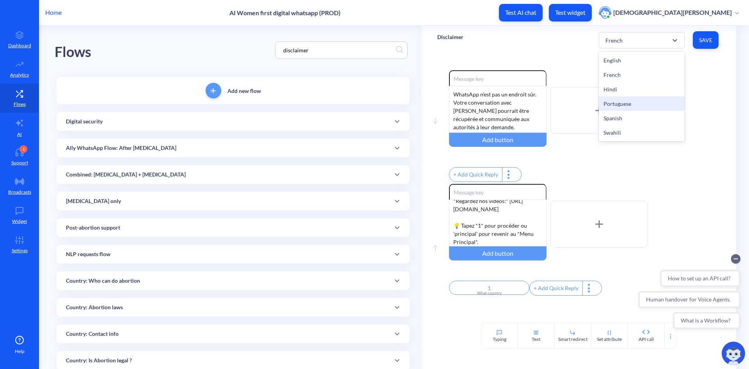
click at [649, 101] on div "Portuguese" at bounding box center [642, 103] width 86 height 14
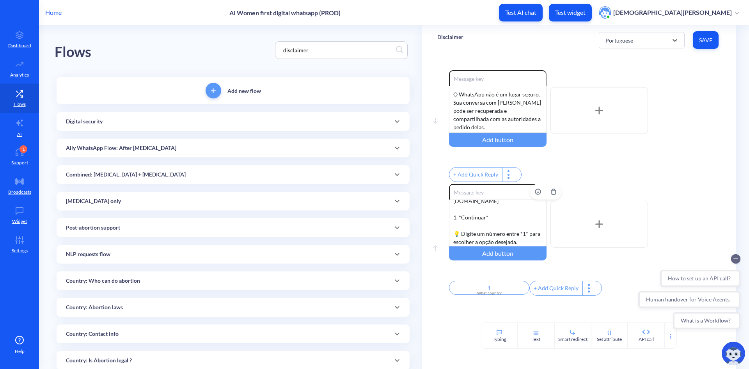
scroll to position [130, 0]
click at [453, 222] on div "Você é de um país que penaliza o aborto? É mais seguro falar com Ally em nosso …" at bounding box center [498, 222] width 98 height 47
click at [516, 246] on div "Você é de um país que penaliza o aborto? É mais seguro falar com Ally em nosso …" at bounding box center [498, 222] width 98 height 47
drag, startPoint x: 452, startPoint y: 216, endPoint x: 463, endPoint y: 230, distance: 18.0
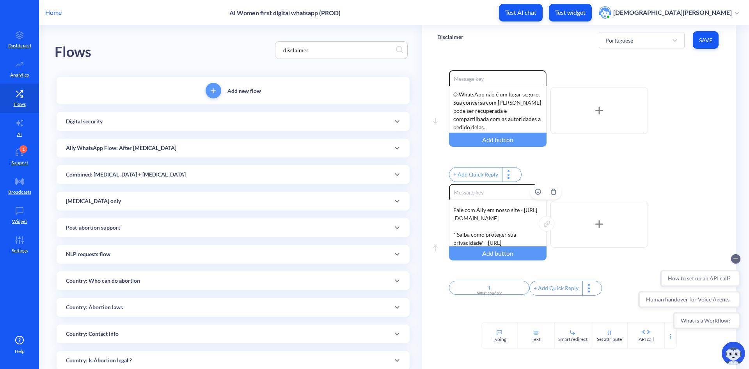
click at [463, 230] on div "Você é de um país que penaliza o aborto? É mais seguro falar com Ally em nosso …" at bounding box center [498, 222] width 98 height 47
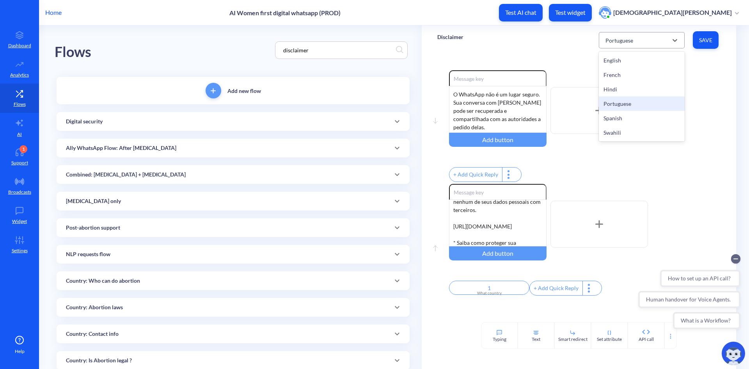
click at [637, 42] on div "Portuguese" at bounding box center [635, 40] width 66 height 14
click at [640, 91] on div "Hindi" at bounding box center [642, 89] width 86 height 14
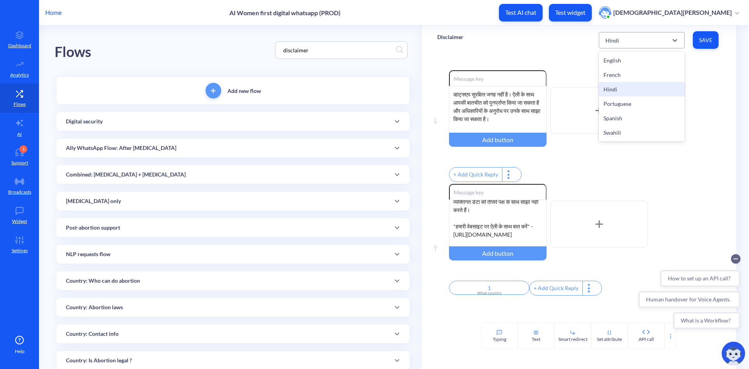
click at [642, 43] on div "Hindi" at bounding box center [635, 40] width 66 height 14
click at [641, 105] on div "Portuguese" at bounding box center [642, 103] width 86 height 14
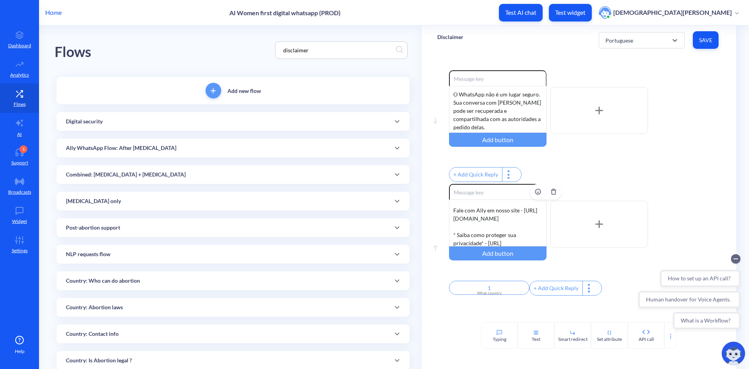
scroll to position [57, 0]
drag, startPoint x: 452, startPoint y: 223, endPoint x: 462, endPoint y: 229, distance: 11.7
click at [462, 229] on div "Você é de um país que penaliza o aborto? É mais seguro falar com Ally em nosso …" at bounding box center [498, 222] width 98 height 47
click at [474, 229] on div "Você é de um país que penaliza o aborto? É mais seguro falar com Ally em nosso …" at bounding box center [498, 222] width 98 height 47
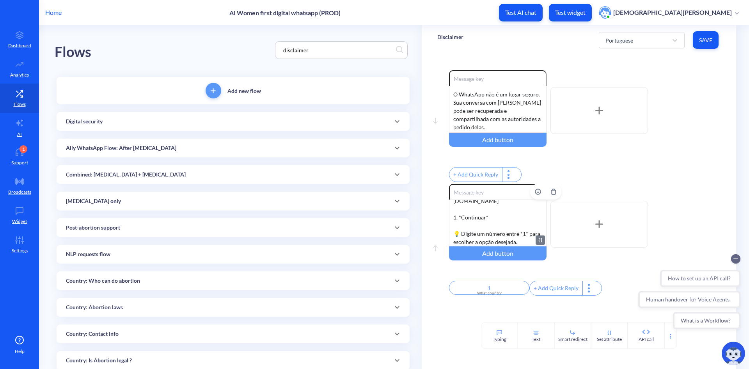
scroll to position [137, 0]
click at [451, 224] on div "Você é de um país que penaliza o aborto? É mais seguro falar com Ally em nosso …" at bounding box center [498, 222] width 98 height 47
click at [517, 246] on div "Você é de um país que penaliza o aborto? É mais seguro falar com Ally em nosso …" at bounding box center [498, 222] width 98 height 47
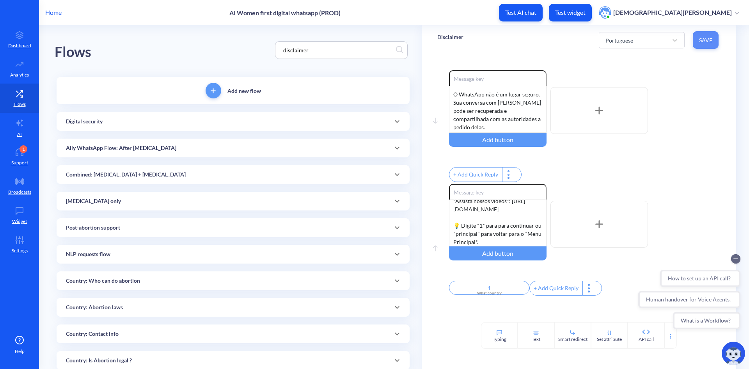
click at [702, 41] on span "Save" at bounding box center [705, 40] width 13 height 8
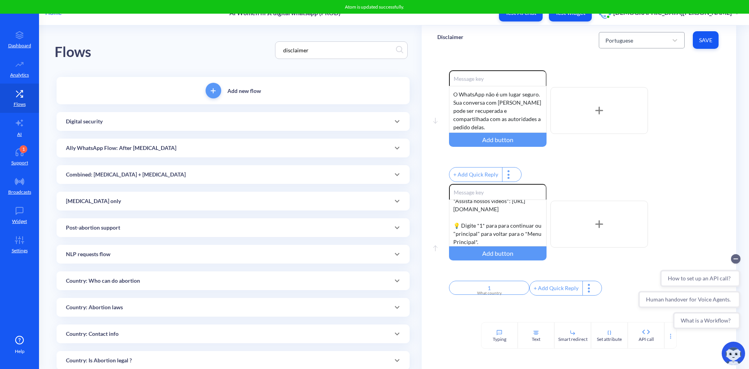
click at [648, 42] on div "Portuguese" at bounding box center [635, 40] width 66 height 14
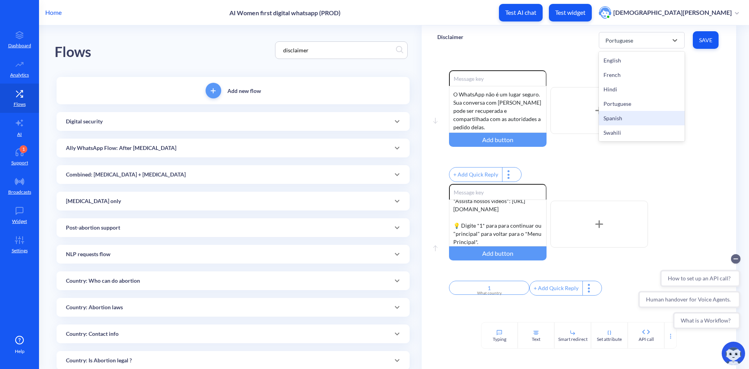
click at [657, 116] on div "Spanish" at bounding box center [642, 118] width 86 height 14
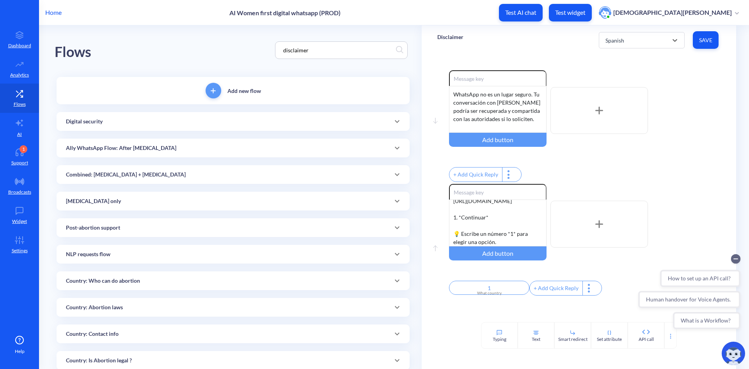
scroll to position [130, 0]
click at [475, 230] on div "¿Eres de un país donde el aborto está penalizado? Es más seguro hablar con Ally…" at bounding box center [498, 222] width 98 height 47
click at [452, 220] on div "¿Eres de un país donde el aborto está penalizado? Es más seguro hablar con Ally…" at bounding box center [498, 222] width 98 height 47
click at [508, 246] on div "¿Eres de un país donde el aborto está penalizado? Es más seguro hablar con Ally…" at bounding box center [498, 222] width 98 height 47
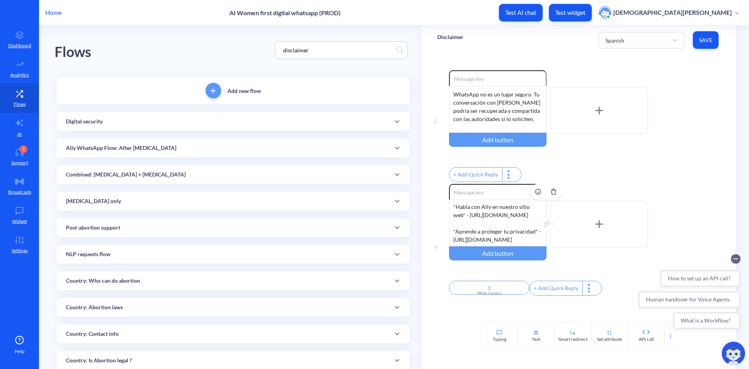
drag, startPoint x: 452, startPoint y: 228, endPoint x: 464, endPoint y: 235, distance: 14.0
click at [464, 235] on div "¿Eres de un país donde el aborto está penalizado? Es más seguro hablar con Ally…" at bounding box center [498, 222] width 98 height 47
click at [487, 236] on div "¿Eres de un país donde el aborto está penalizado? Es más seguro hablar con Ally…" at bounding box center [498, 222] width 98 height 47
click at [453, 231] on div "¿Eres de un país donde el aborto está penalizado? Es más seguro hablar con Ally…" at bounding box center [498, 222] width 98 height 47
click at [472, 243] on div "¿Eres de un país donde el aborto está penalizado? Es más seguro hablar con Ally…" at bounding box center [498, 222] width 98 height 47
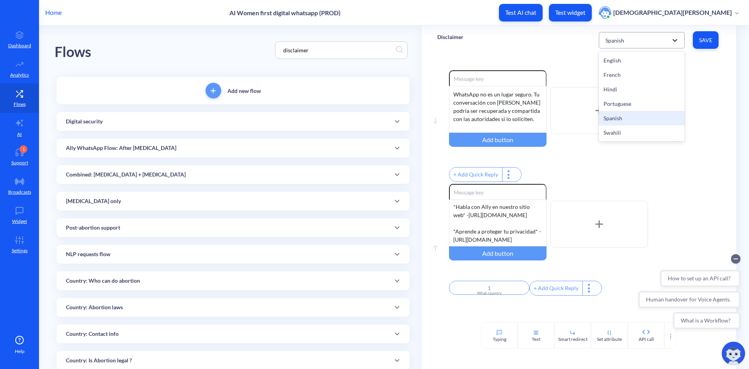
click at [677, 43] on icon at bounding box center [675, 40] width 8 height 8
click at [723, 81] on div "Move down Enable reactions WhatsApp no es un lugar seguro. Tu conversación con …" at bounding box center [579, 188] width 315 height 267
click at [651, 43] on div "Spanish" at bounding box center [635, 40] width 66 height 14
drag, startPoint x: 659, startPoint y: 137, endPoint x: 651, endPoint y: 93, distance: 44.9
click at [659, 135] on div "Swahili" at bounding box center [642, 132] width 86 height 14
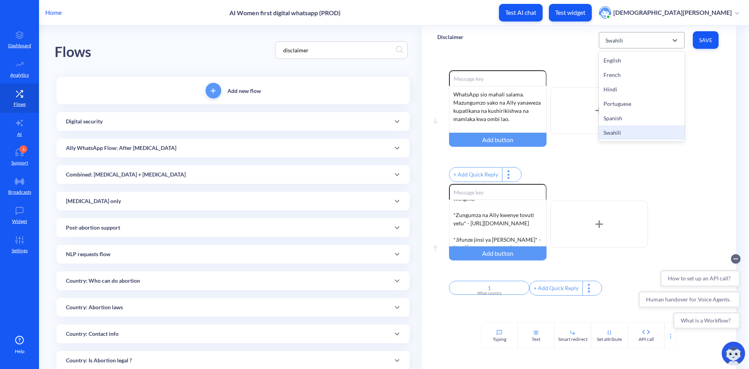
click at [647, 43] on div "Swahili" at bounding box center [635, 40] width 66 height 14
click at [650, 122] on div "Spanish" at bounding box center [642, 118] width 86 height 14
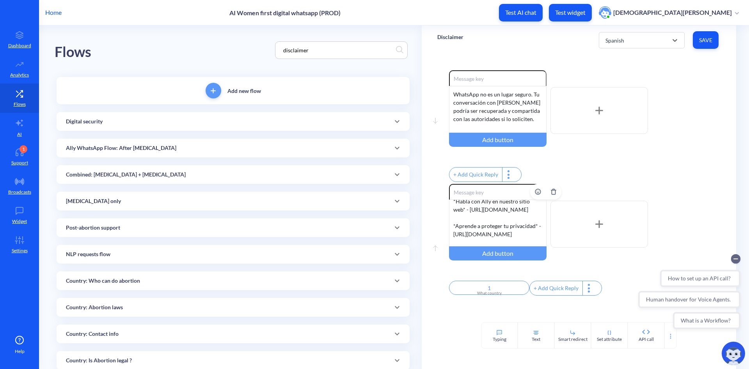
scroll to position [64, 0]
drag, startPoint x: 451, startPoint y: 223, endPoint x: 466, endPoint y: 229, distance: 16.6
click at [466, 229] on div "¿Eres de un país donde el aborto está penalizado? Es más seguro hablar con Ally…" at bounding box center [498, 222] width 98 height 47
click at [640, 43] on div "Spanish" at bounding box center [635, 40] width 66 height 14
click at [645, 137] on div "Swahili" at bounding box center [642, 132] width 86 height 14
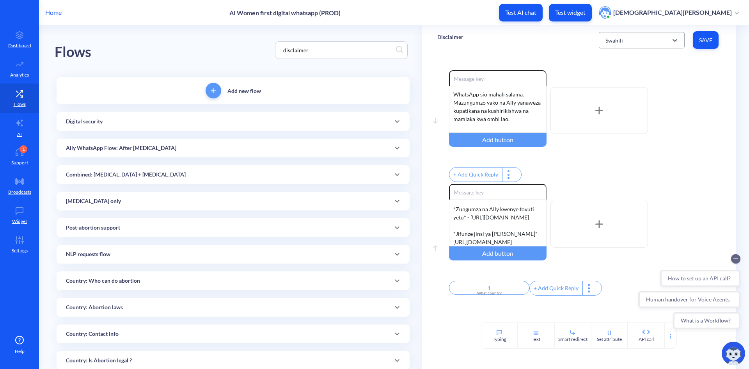
click at [640, 43] on div "Swahili" at bounding box center [635, 40] width 66 height 14
click at [633, 118] on div "Spanish" at bounding box center [642, 118] width 86 height 14
drag, startPoint x: 452, startPoint y: 216, endPoint x: 512, endPoint y: 236, distance: 63.1
click at [512, 236] on div "¿Eres de un país donde el aborto está penalizado? Es más seguro hablar con Ally…" at bounding box center [498, 222] width 98 height 47
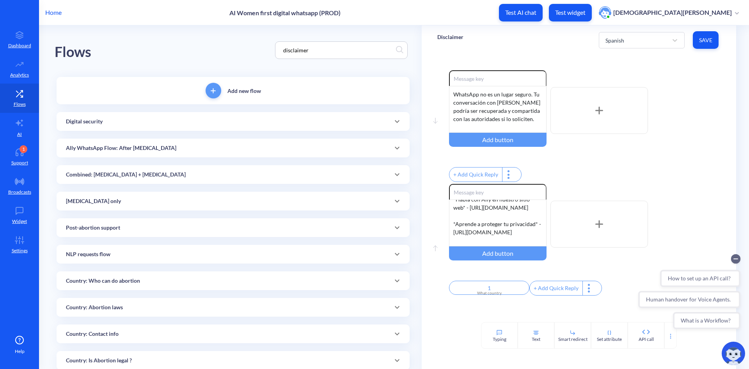
scroll to position [66, 0]
click at [501, 229] on div "¿Eres de un país donde el aborto está penalizado? Es más seguro hablar con Ally…" at bounding box center [498, 222] width 98 height 47
click at [705, 40] on span "Save" at bounding box center [705, 40] width 13 height 8
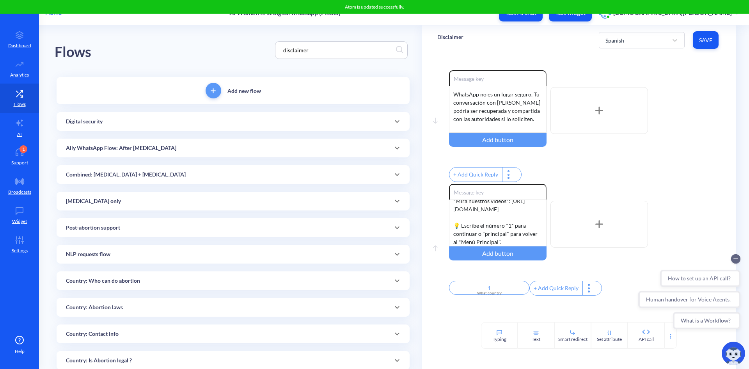
click at [687, 179] on div "+ Add Quick Reply" at bounding box center [585, 175] width 272 height 17
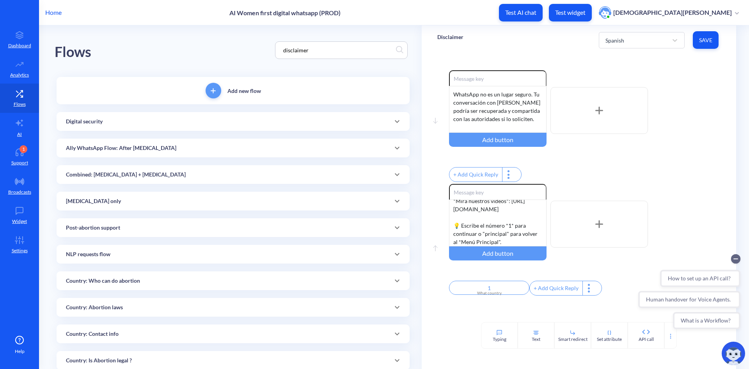
click at [55, 12] on p "Home" at bounding box center [53, 12] width 16 height 9
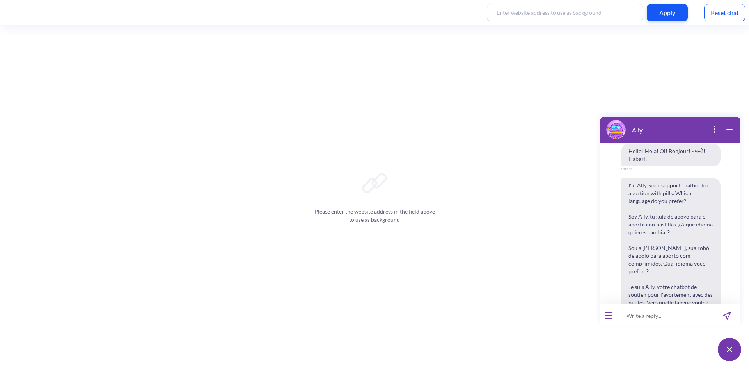
scroll to position [3278, 0]
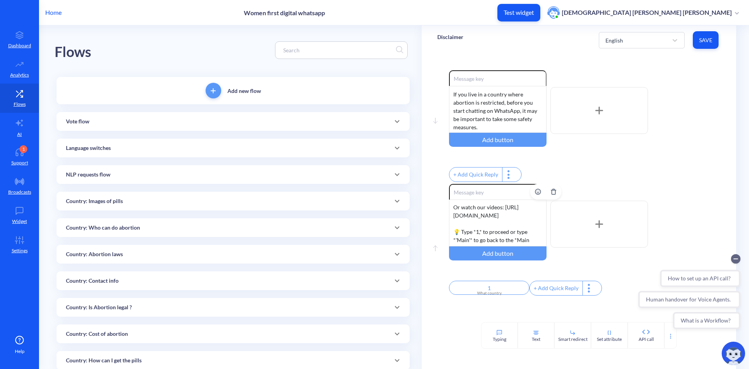
scroll to position [99, 0]
click at [451, 238] on div "Still not feeling safe? It’s more secure to speak with Ally on our website. We …" at bounding box center [498, 222] width 98 height 47
click at [509, 236] on div "Still not feeling safe? It’s more secure to speak with Ally on our website. We …" at bounding box center [498, 222] width 98 height 47
click at [708, 41] on span "Save" at bounding box center [705, 40] width 13 height 8
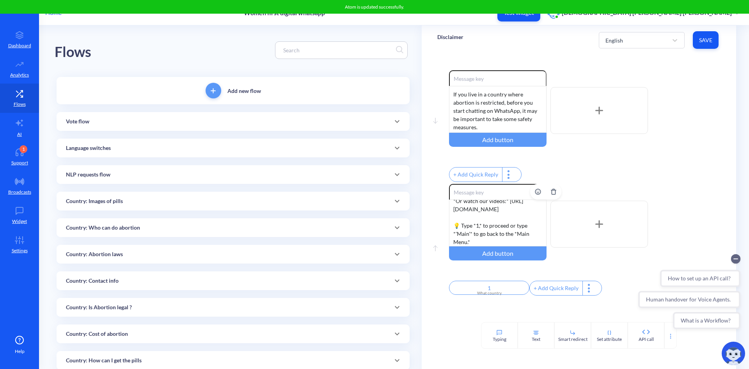
scroll to position [124, 0]
drag, startPoint x: 453, startPoint y: 222, endPoint x: 483, endPoint y: 236, distance: 33.5
click at [483, 236] on div "Still not feeling safe? It’s more secure to speak with Ally on our website. We …" at bounding box center [498, 222] width 98 height 47
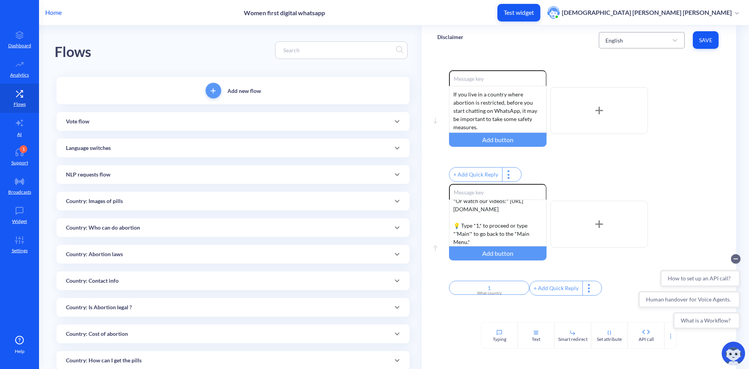
click at [663, 39] on div "English" at bounding box center [635, 40] width 66 height 14
click at [645, 80] on div "French" at bounding box center [642, 75] width 86 height 14
click at [451, 234] on div "Vous ne vous sentez toujours pas en sécurité ? Il est plus sûr de parler à Ally…" at bounding box center [498, 222] width 98 height 47
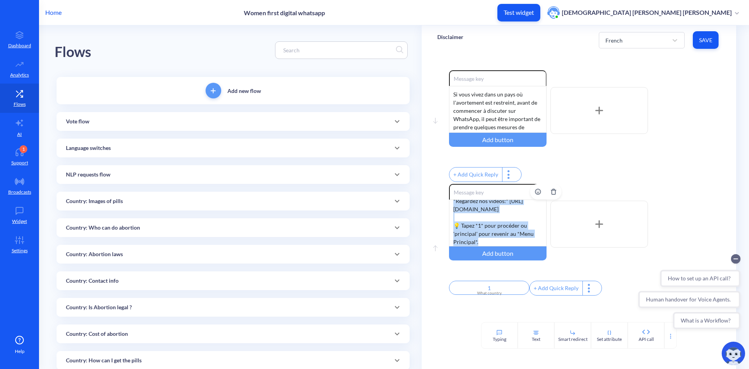
click at [494, 246] on div "Vous ne vous sentez toujours pas en sécurité ? Il est plus sûr de parler à Ally…" at bounding box center [498, 222] width 98 height 47
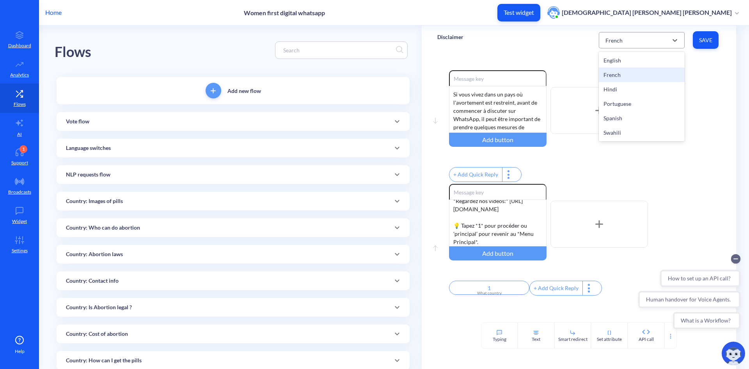
click at [631, 36] on div "French" at bounding box center [635, 40] width 66 height 14
click at [635, 101] on div "Portuguese" at bounding box center [642, 103] width 86 height 14
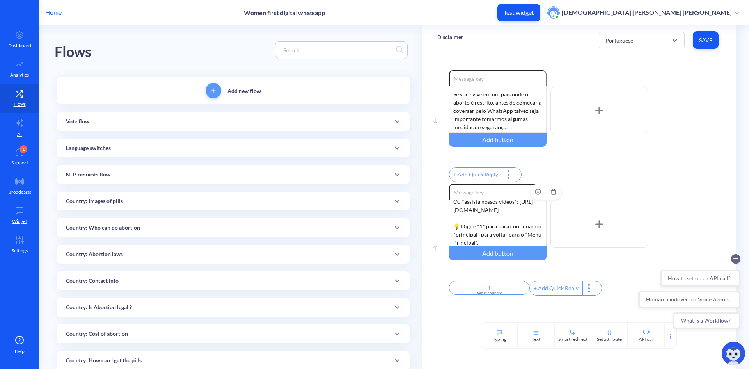
scroll to position [121, 0]
click at [450, 232] on div "Ainda não se sente segura? Fale com Ally em nosso site. Valorizamos sua privaci…" at bounding box center [498, 222] width 98 height 47
click at [489, 246] on div "Ainda não se sente segura? Fale com Ally em nosso site. Valorizamos sua privaci…" at bounding box center [498, 222] width 98 height 47
click at [500, 223] on div "Ainda não se sente segura? Fale com Ally em nosso site. Valorizamos sua privaci…" at bounding box center [498, 222] width 98 height 47
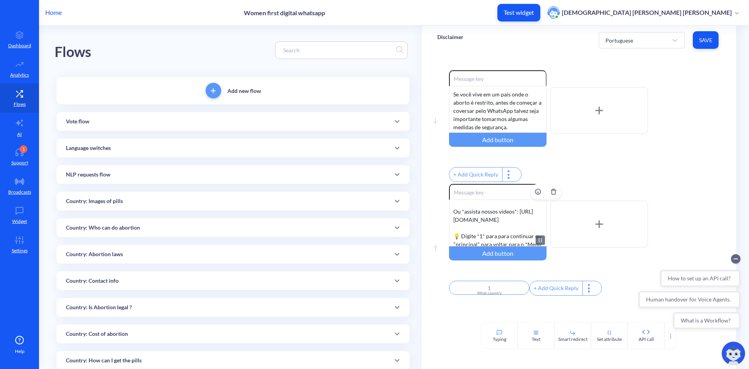
scroll to position [124, 0]
click at [451, 229] on div "Ainda não se sente segura? Fale com Ally em nosso site. Valorizamos sua privaci…" at bounding box center [498, 222] width 98 height 47
click at [451, 228] on div "Ainda não se sente segura? Fale com Ally em nosso site. Valorizamos sua privaci…" at bounding box center [498, 222] width 98 height 47
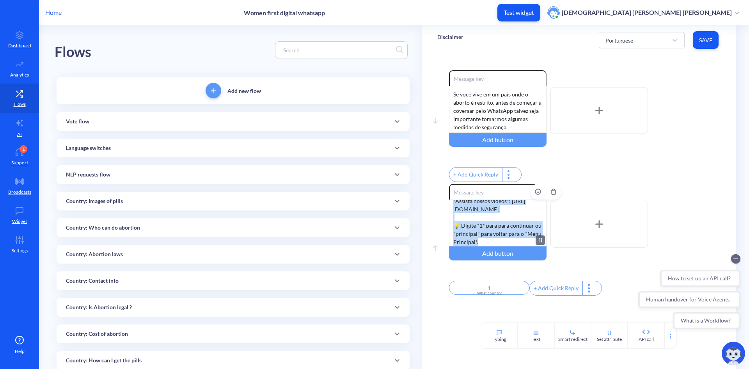
click at [497, 246] on div "Ainda não se sente segura? Fale com Ally em nosso site. Valorizamos sua privaci…" at bounding box center [498, 222] width 98 height 47
click at [708, 40] on span "Save" at bounding box center [705, 40] width 13 height 8
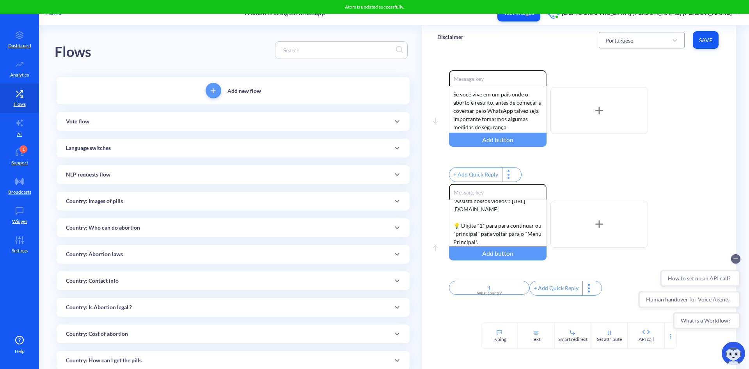
click at [645, 41] on div "Portuguese" at bounding box center [635, 40] width 66 height 14
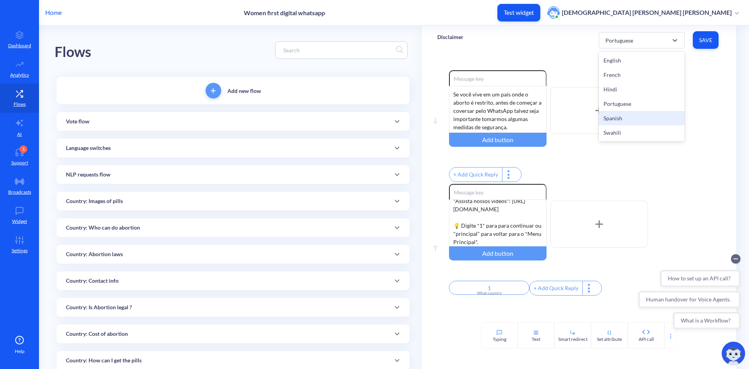
click at [642, 115] on div "Spanish" at bounding box center [642, 118] width 86 height 14
click at [452, 237] on div "¿Todavía no te sientes segura? Es más seguro hablar con Ally en nuestro sitio w…" at bounding box center [498, 222] width 98 height 47
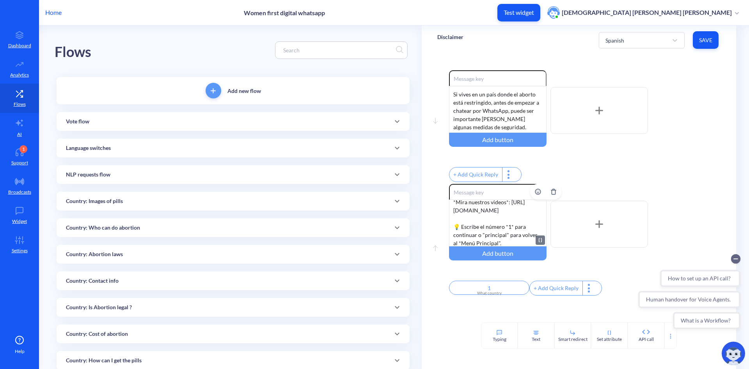
scroll to position [120, 0]
click at [453, 241] on div "¿Todavía no te sientes segura? Es más seguro hablar con Ally en nuestro sitio w…" at bounding box center [498, 222] width 98 height 47
click at [508, 246] on div "¿Todavía no te sientes segura? Es más seguro hablar con Ally en nuestro sitio w…" at bounding box center [498, 222] width 98 height 47
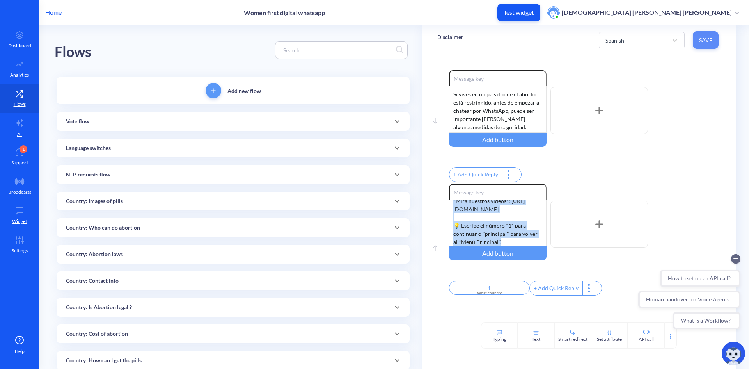
click at [705, 45] on button "Save" at bounding box center [706, 40] width 26 height 18
click at [525, 222] on div "¿Todavía no te sientes segura? Es más seguro hablar con Ally en nuestro sitio w…" at bounding box center [498, 222] width 98 height 47
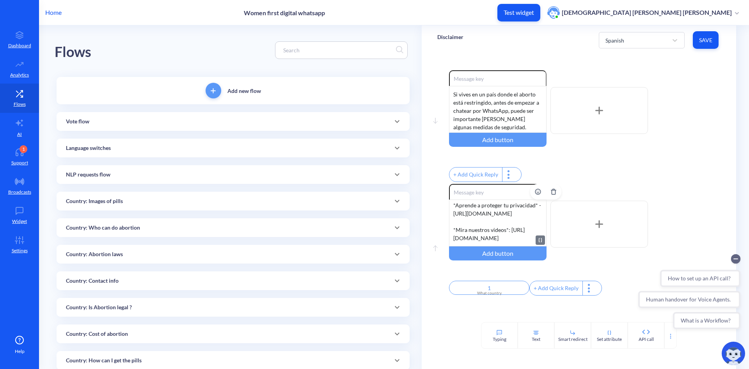
scroll to position [115, 0]
drag, startPoint x: 452, startPoint y: 212, endPoint x: 510, endPoint y: 228, distance: 60.0
click at [510, 228] on div "¿Todavía no te sientes segura? Es más seguro hablar con Ally en nuestro sitio w…" at bounding box center [498, 222] width 98 height 47
drag, startPoint x: 452, startPoint y: 222, endPoint x: 480, endPoint y: 242, distance: 35.3
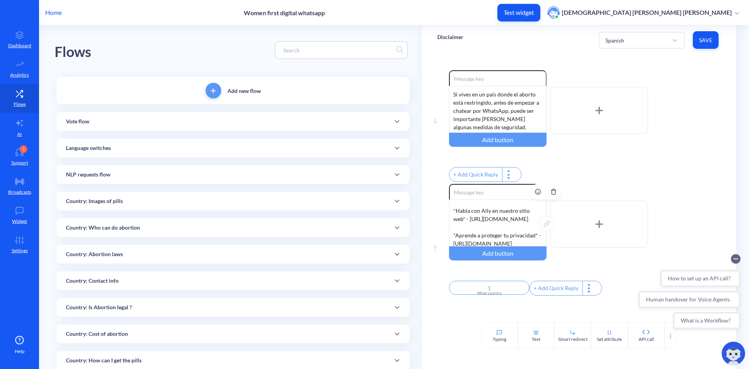
click at [480, 242] on div "¿Todavía no te sientes segura? Es más seguro hablar con Ally en nuestro sitio w…" at bounding box center [498, 222] width 98 height 47
click at [507, 242] on div "¿Todavía no te sientes segura? Es más seguro hablar con Ally en nuestro sitio w…" at bounding box center [498, 222] width 98 height 47
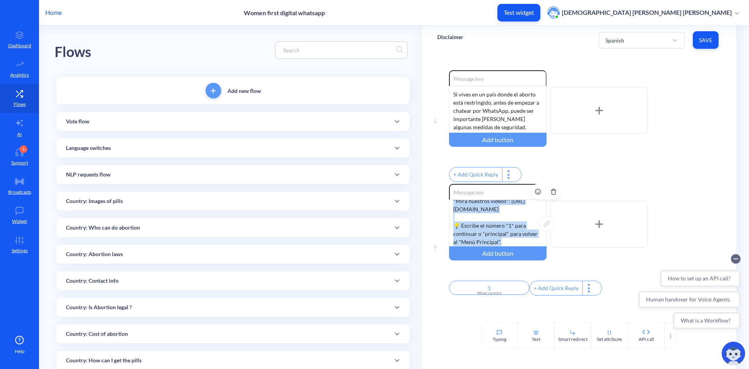
scroll to position [171, 0]
click at [706, 41] on span "Save" at bounding box center [705, 40] width 13 height 8
